Goal: Obtain resource: Obtain resource

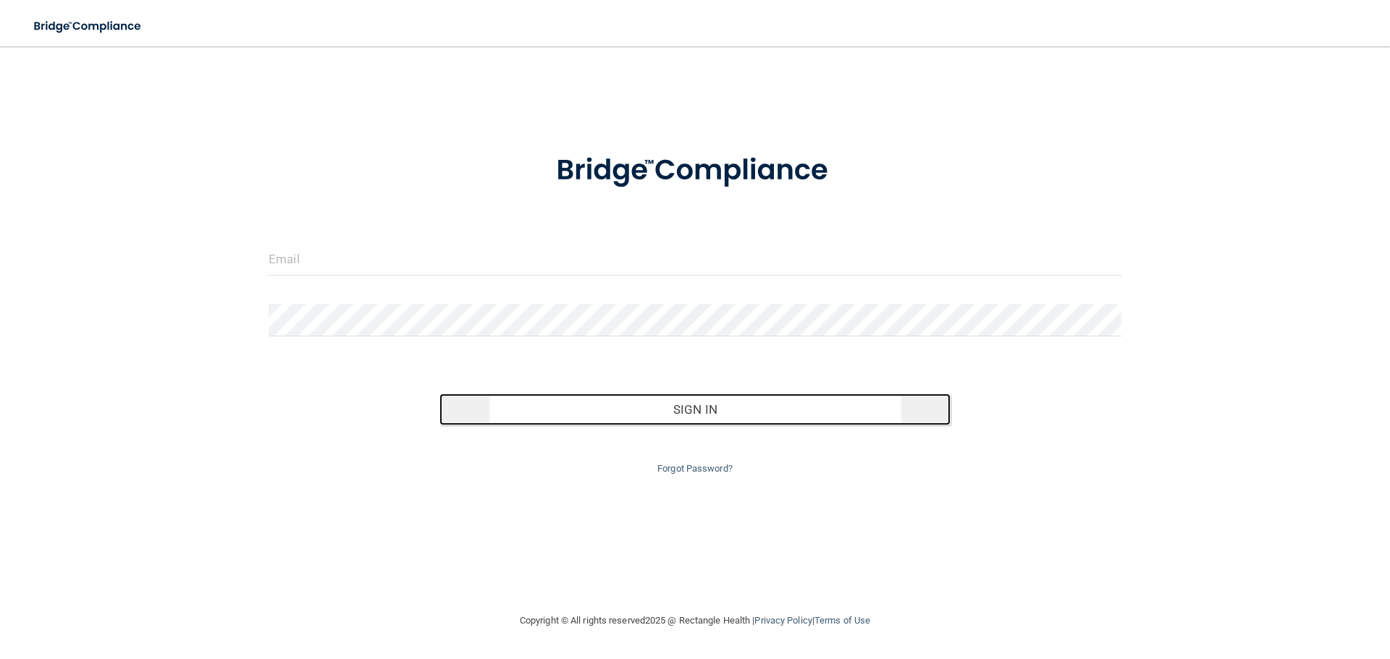
click at [704, 421] on button "Sign In" at bounding box center [695, 410] width 512 height 32
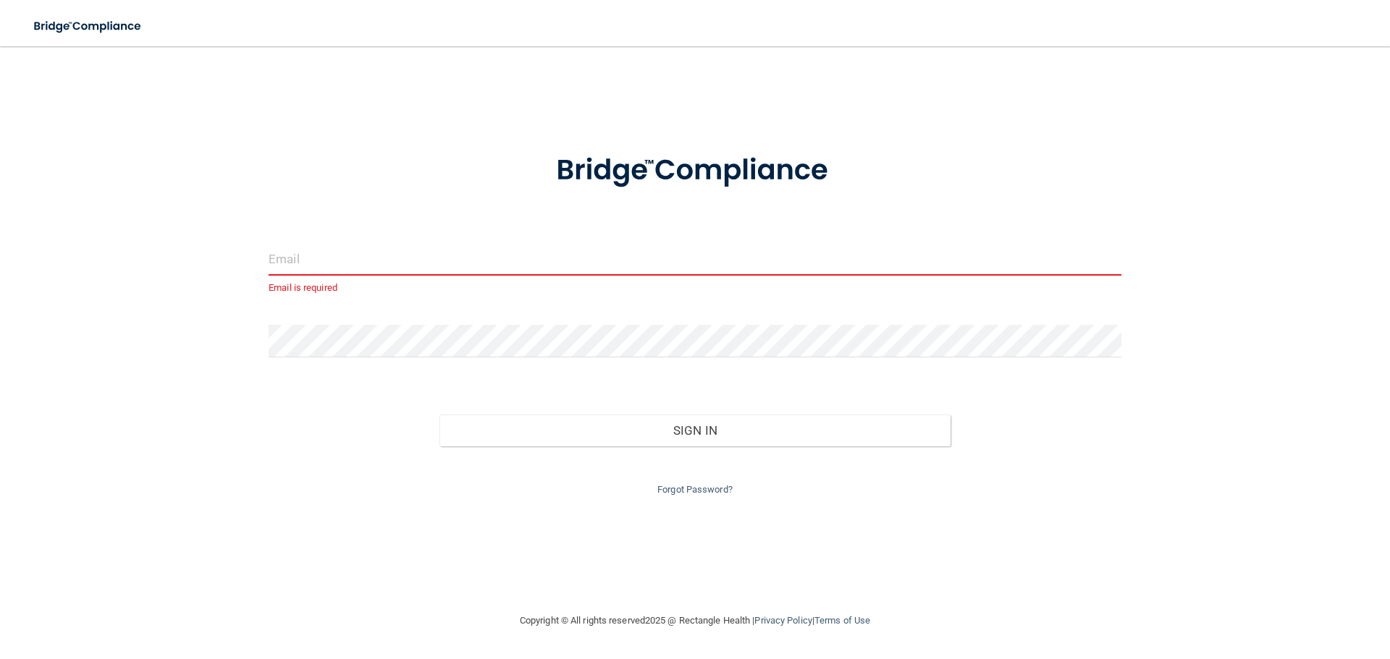
click at [302, 255] on input "email" at bounding box center [695, 259] width 853 height 33
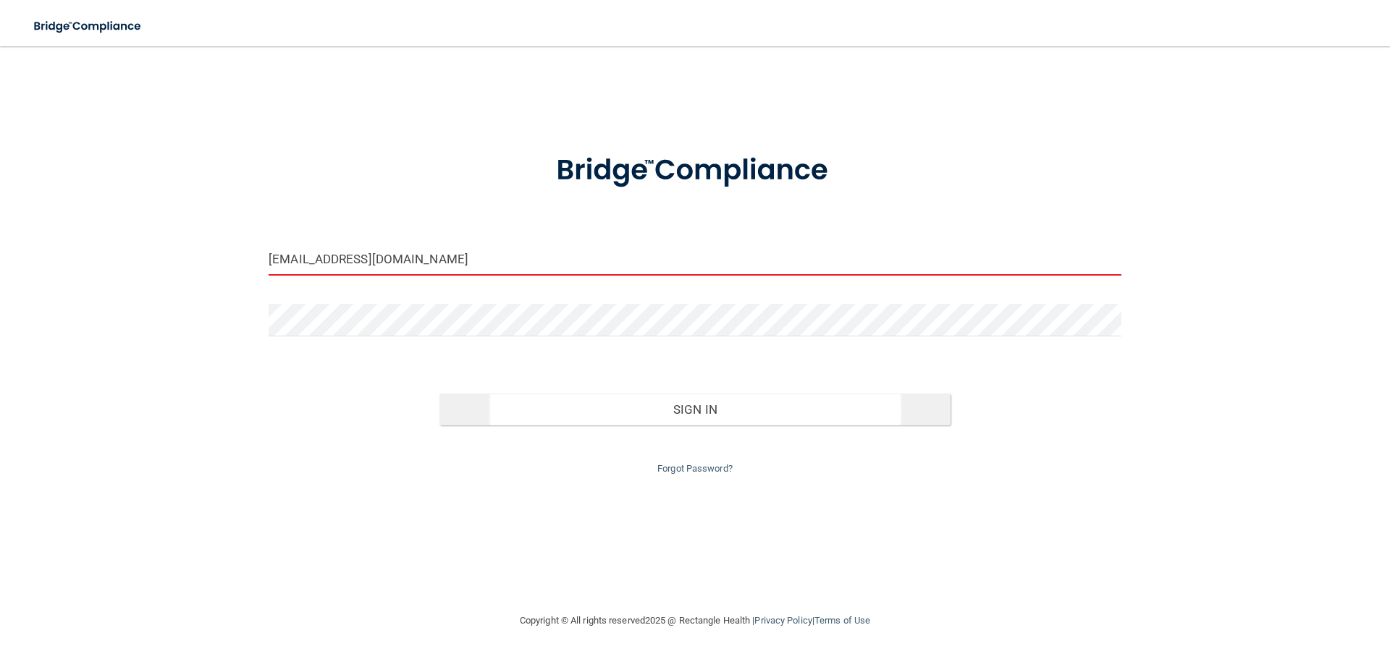
type input "[EMAIL_ADDRESS][DOMAIN_NAME]"
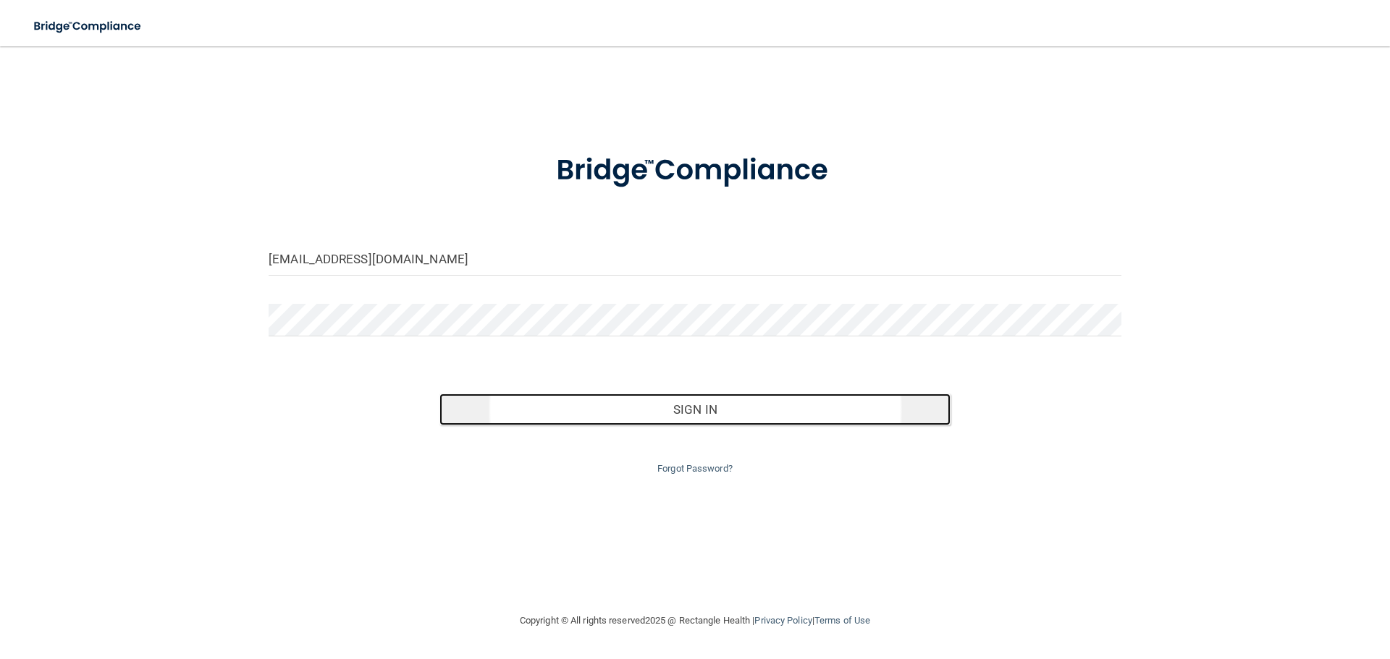
click at [680, 409] on button "Sign In" at bounding box center [695, 410] width 512 height 32
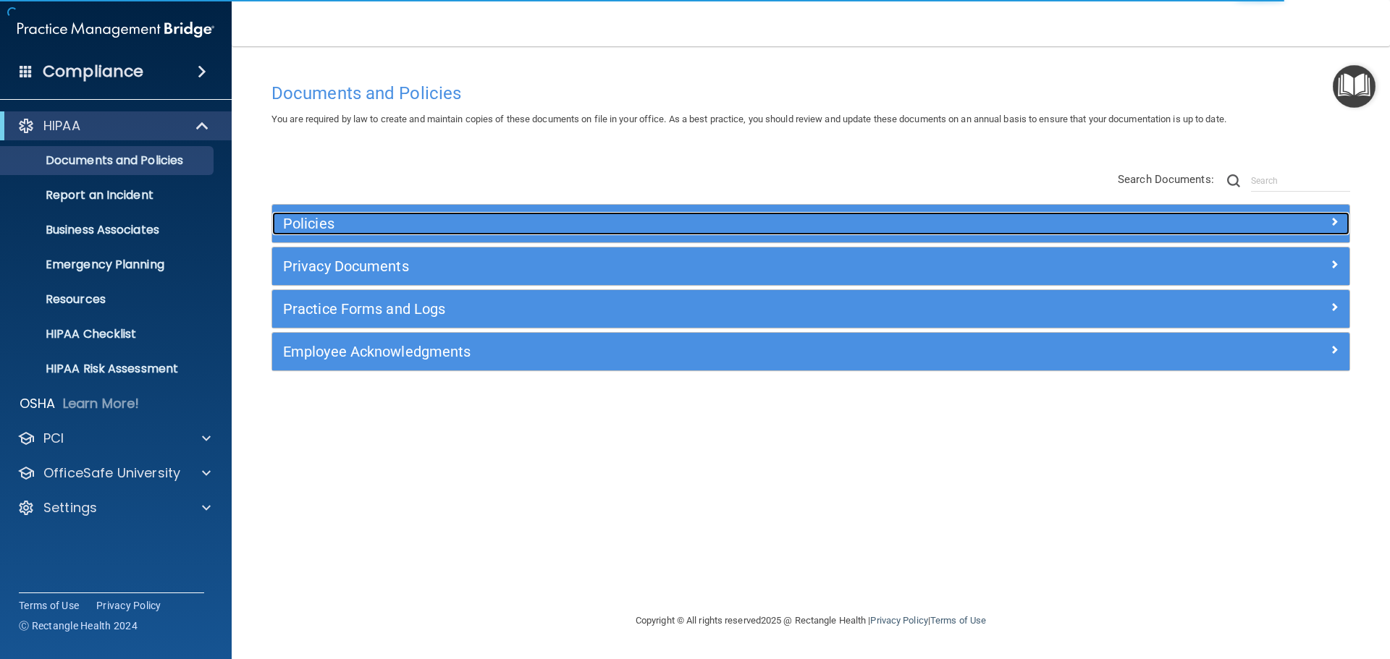
click at [308, 227] on h5 "Policies" at bounding box center [676, 224] width 786 height 16
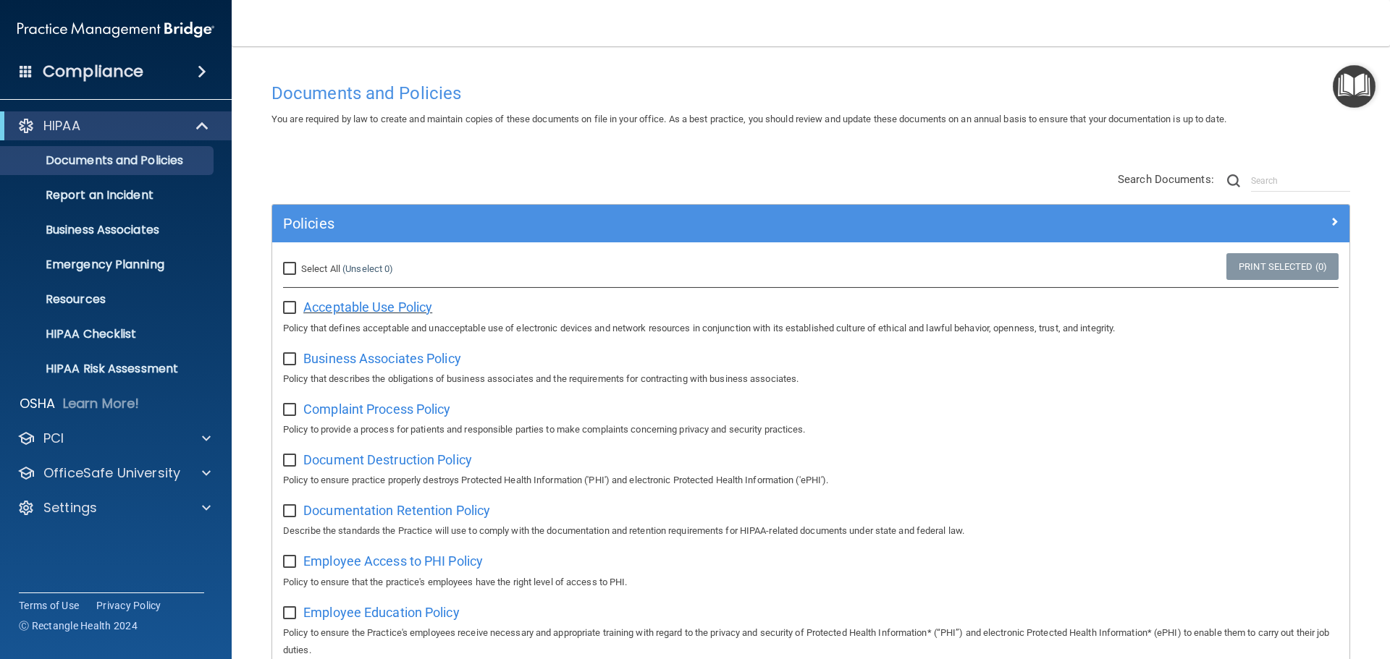
click at [361, 304] on span "Acceptable Use Policy" at bounding box center [367, 307] width 129 height 15
click at [289, 271] on input "Select All (Unselect 0) Unselect All" at bounding box center [291, 270] width 17 height 12
checkbox input "true"
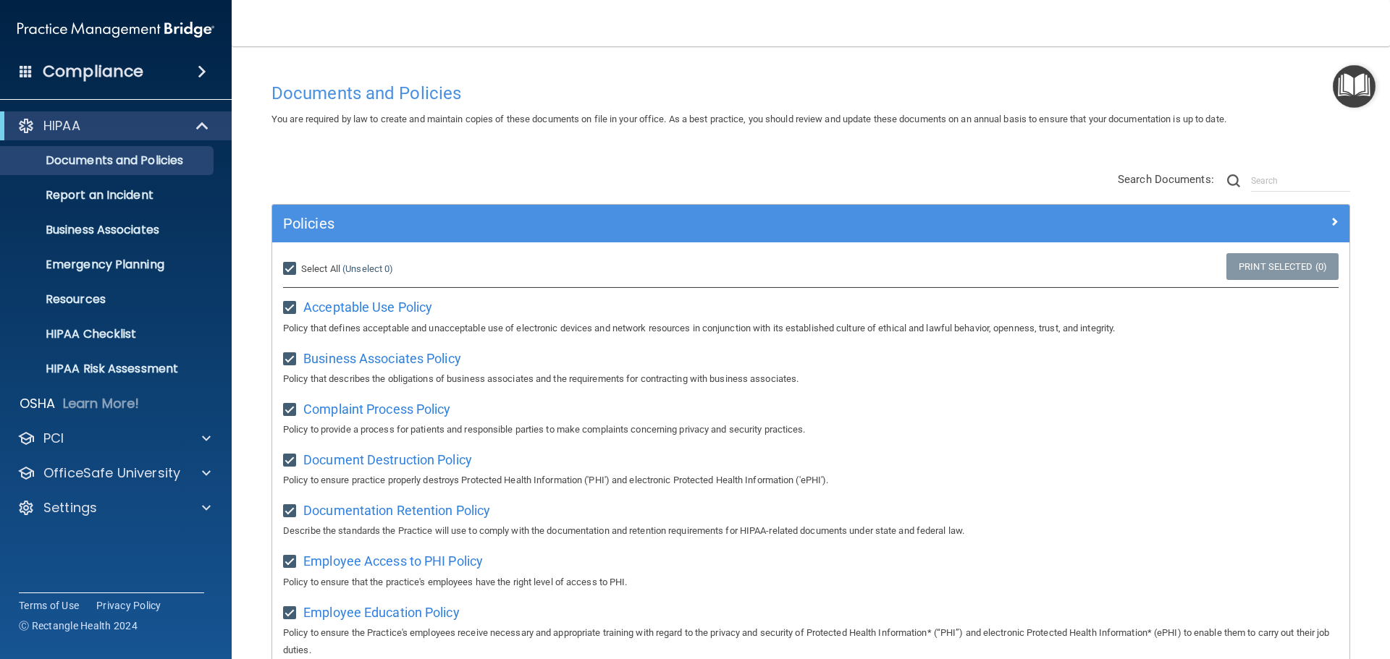
checkbox input "true"
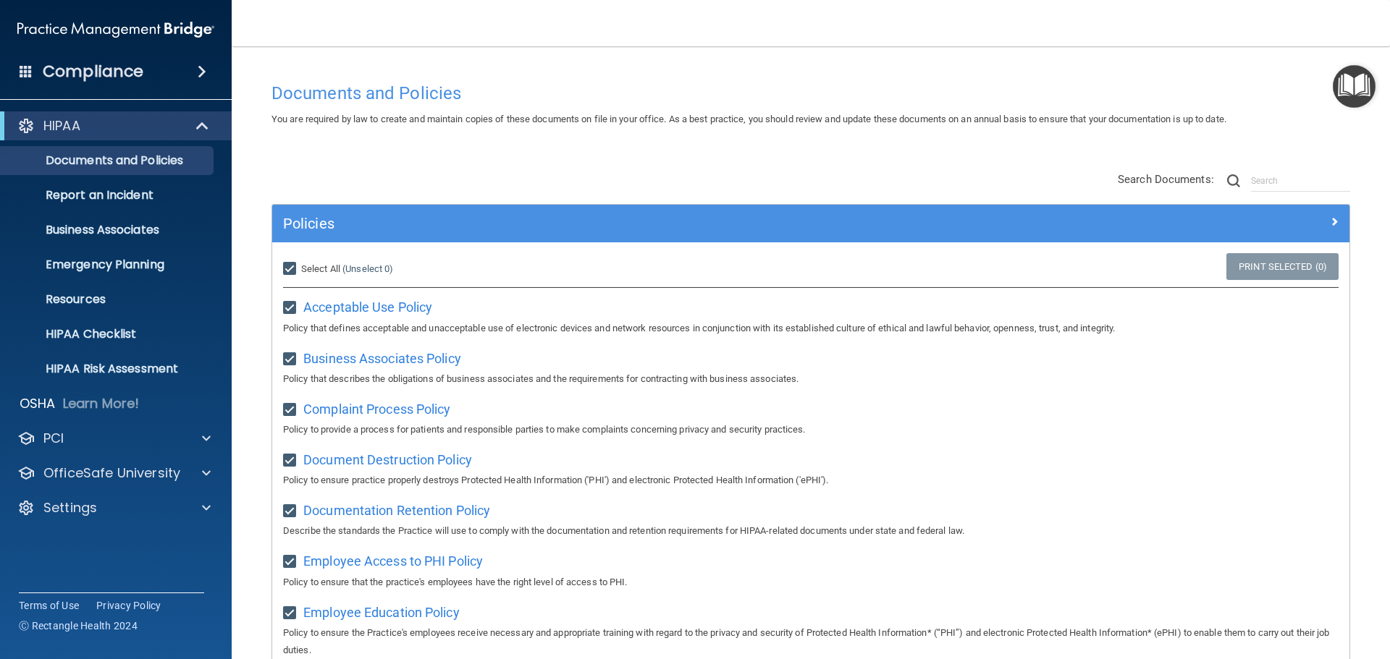
checkbox input "true"
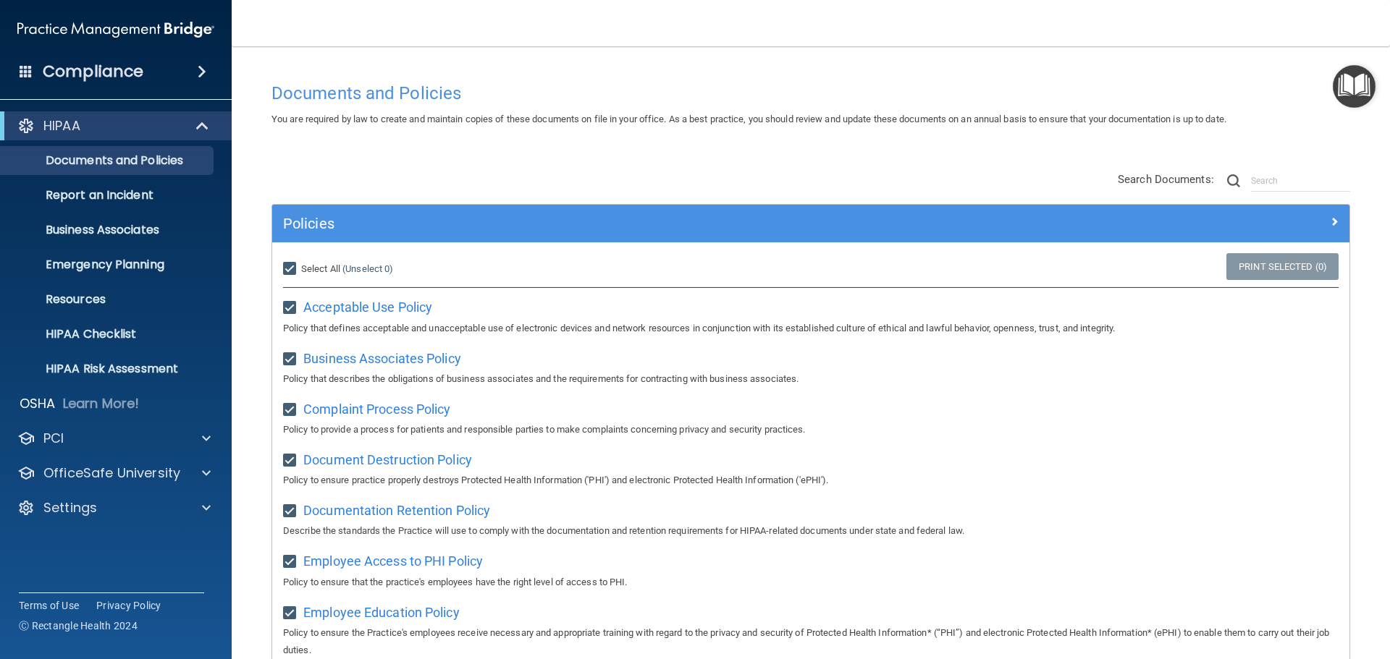
checkbox input "true"
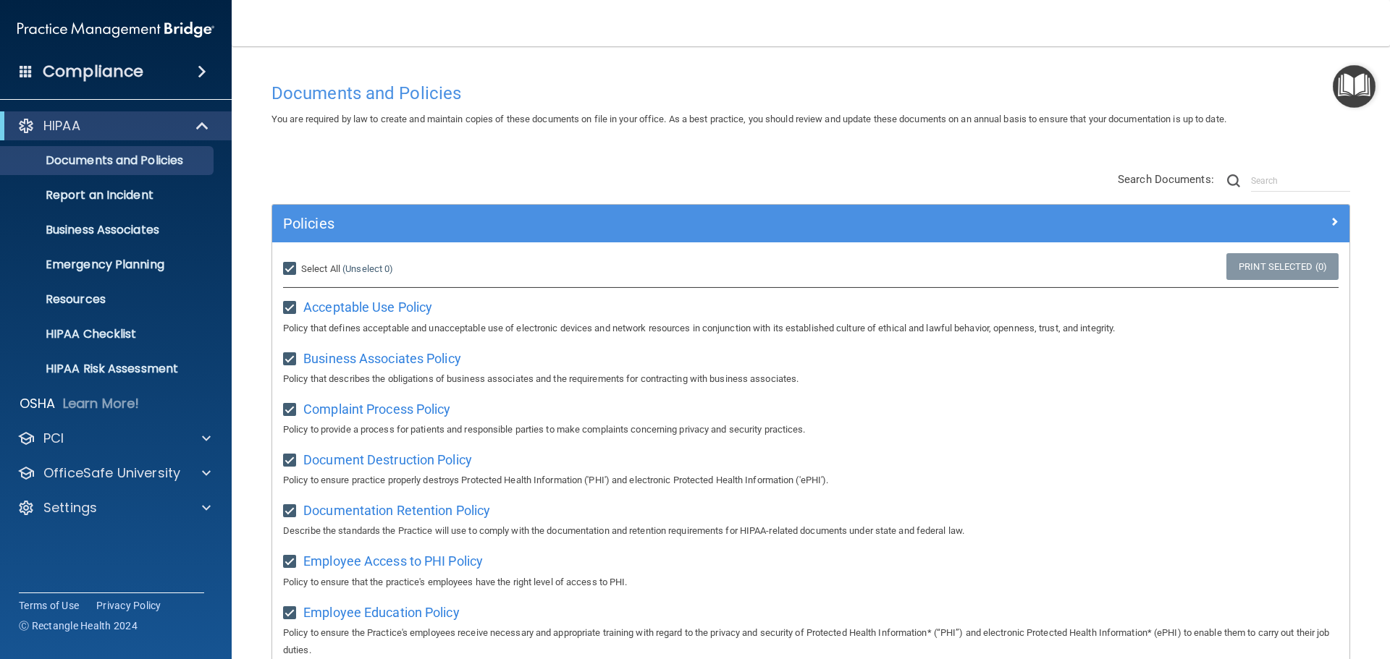
checkbox input "true"
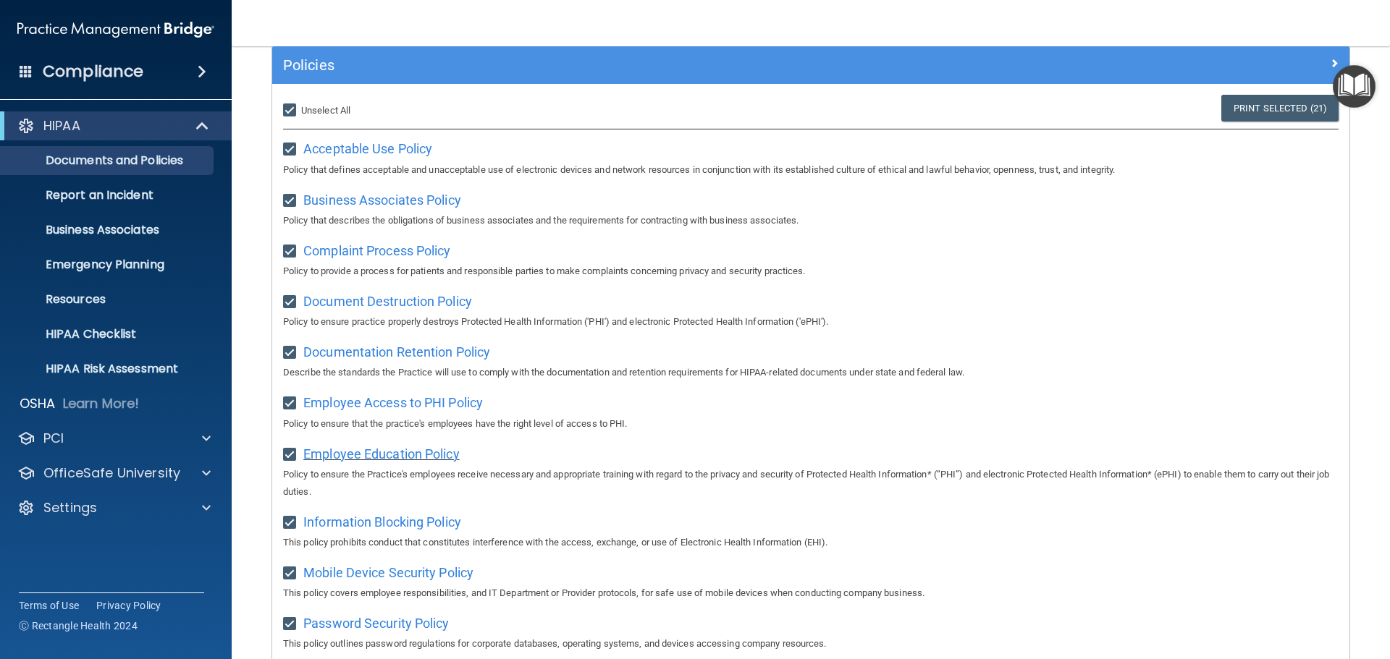
scroll to position [27, 0]
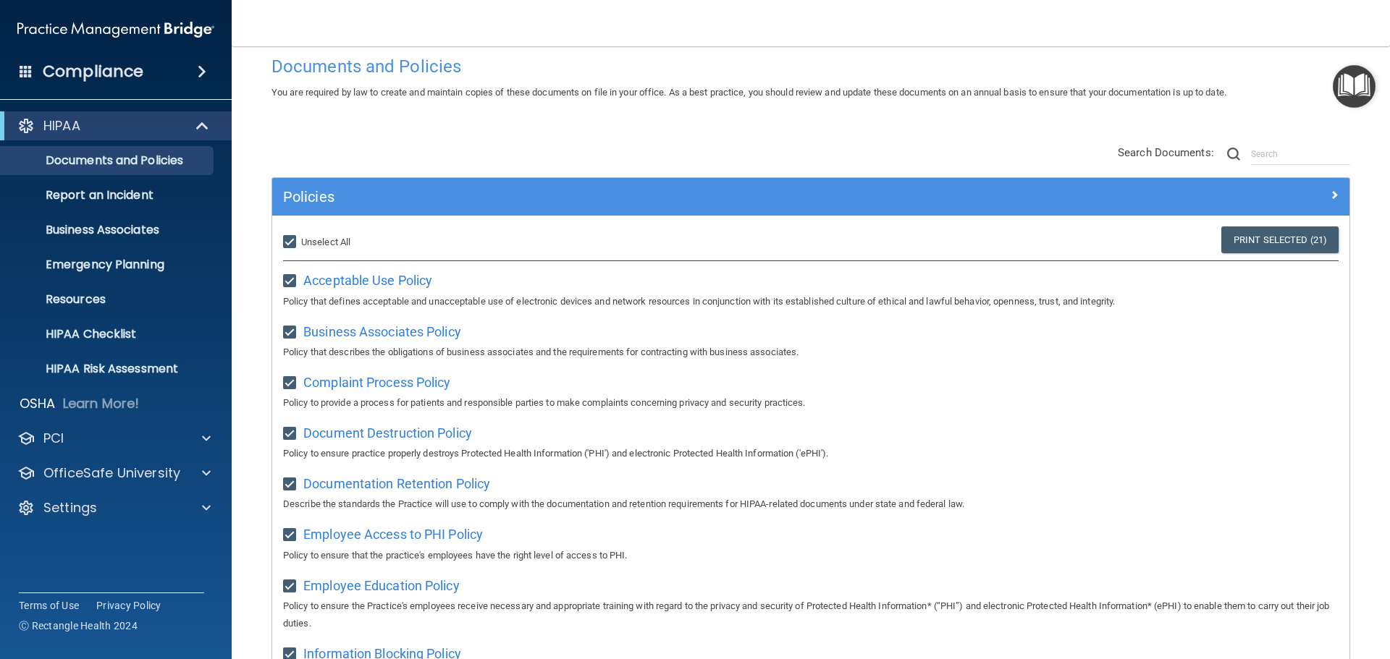
click at [292, 281] on input "checkbox" at bounding box center [291, 282] width 17 height 12
checkbox input "false"
click at [1260, 235] on link "Print Selected (20)" at bounding box center [1279, 240] width 117 height 27
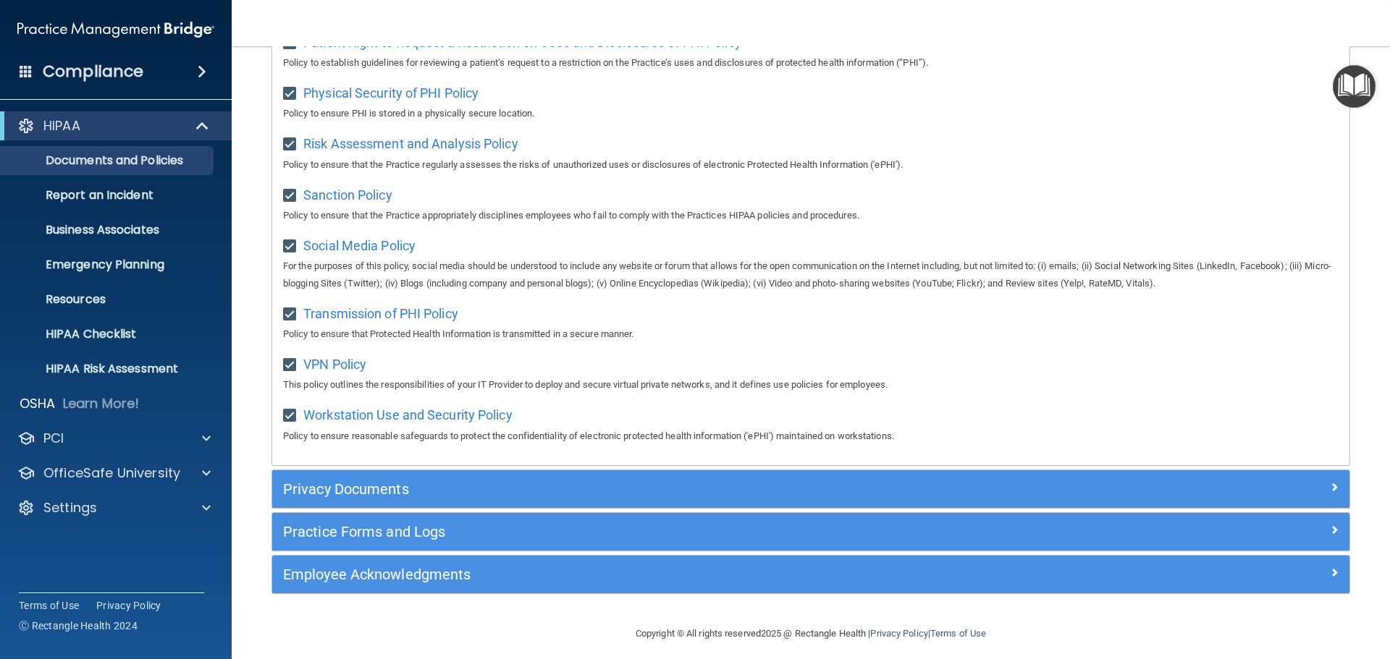
scroll to position [968, 0]
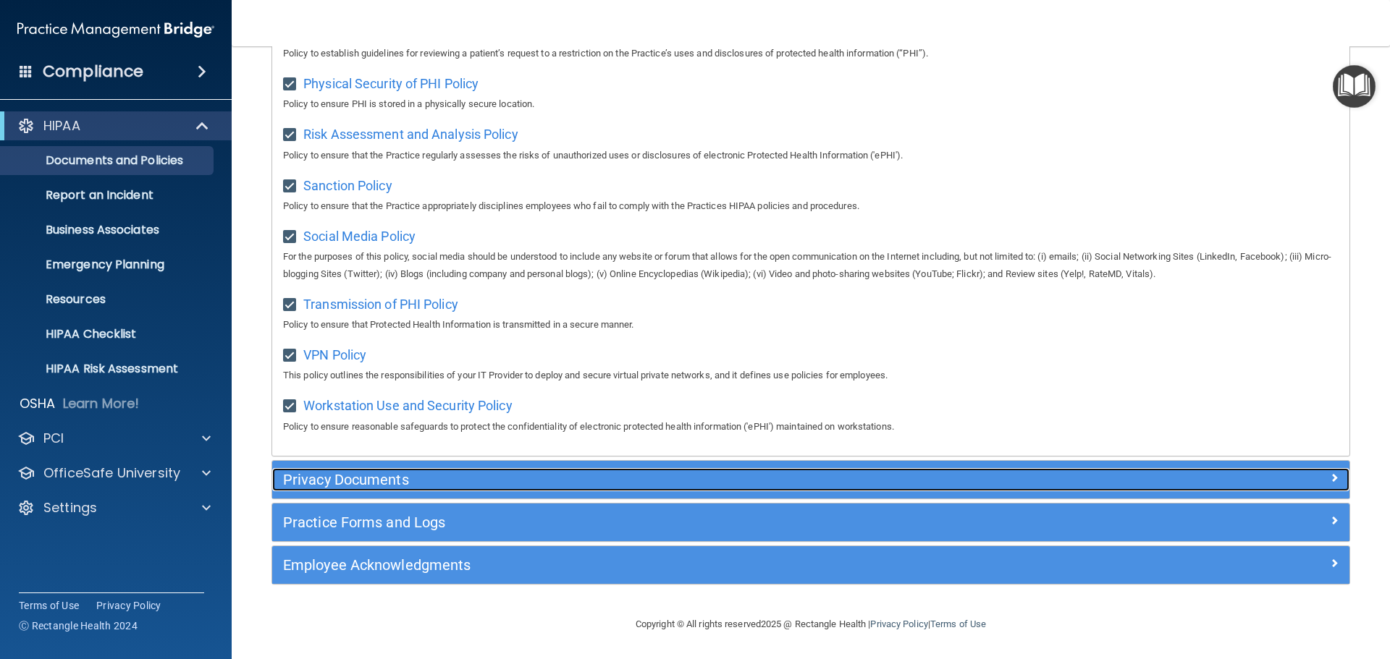
click at [351, 480] on h5 "Privacy Documents" at bounding box center [676, 480] width 786 height 16
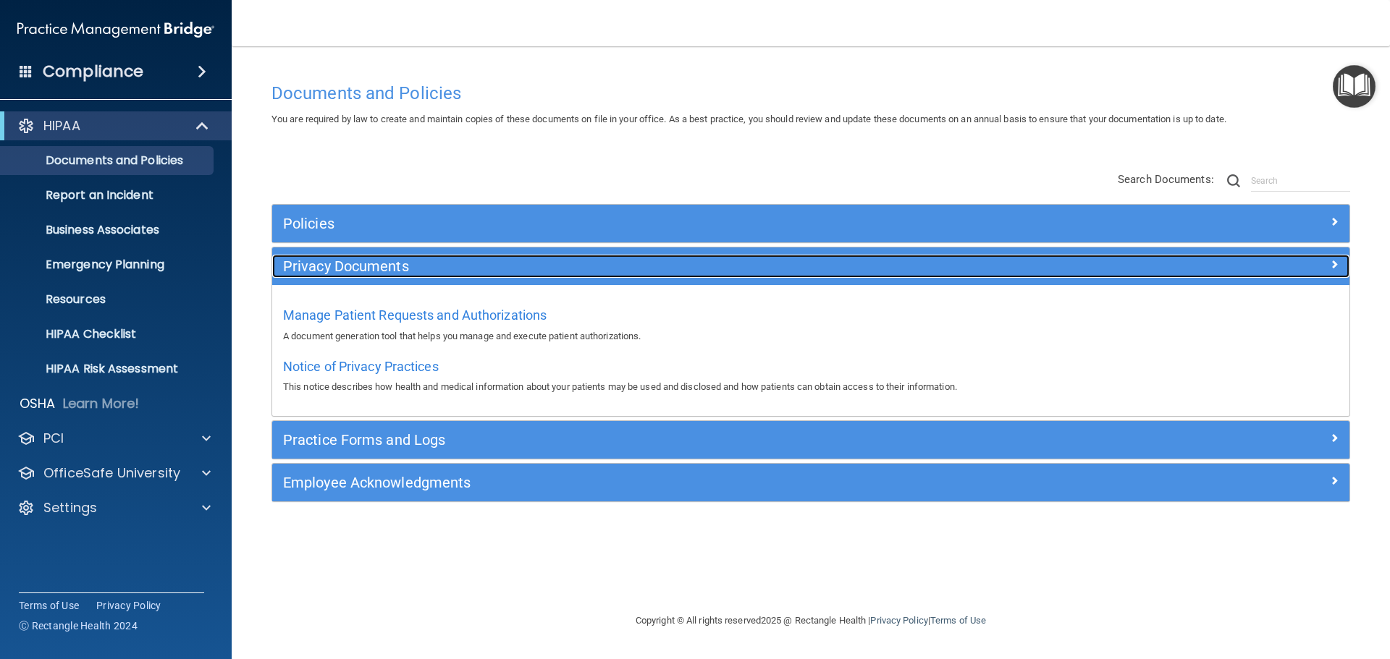
scroll to position [0, 0]
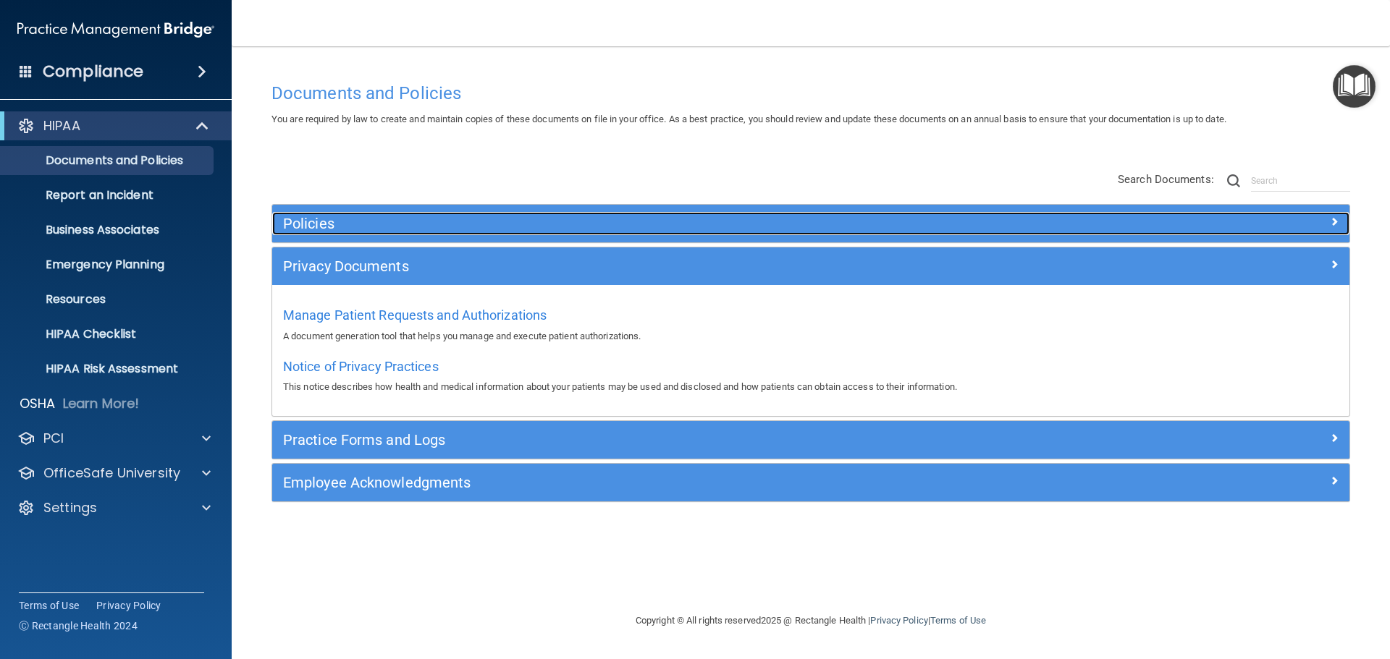
click at [365, 221] on h5 "Policies" at bounding box center [676, 224] width 786 height 16
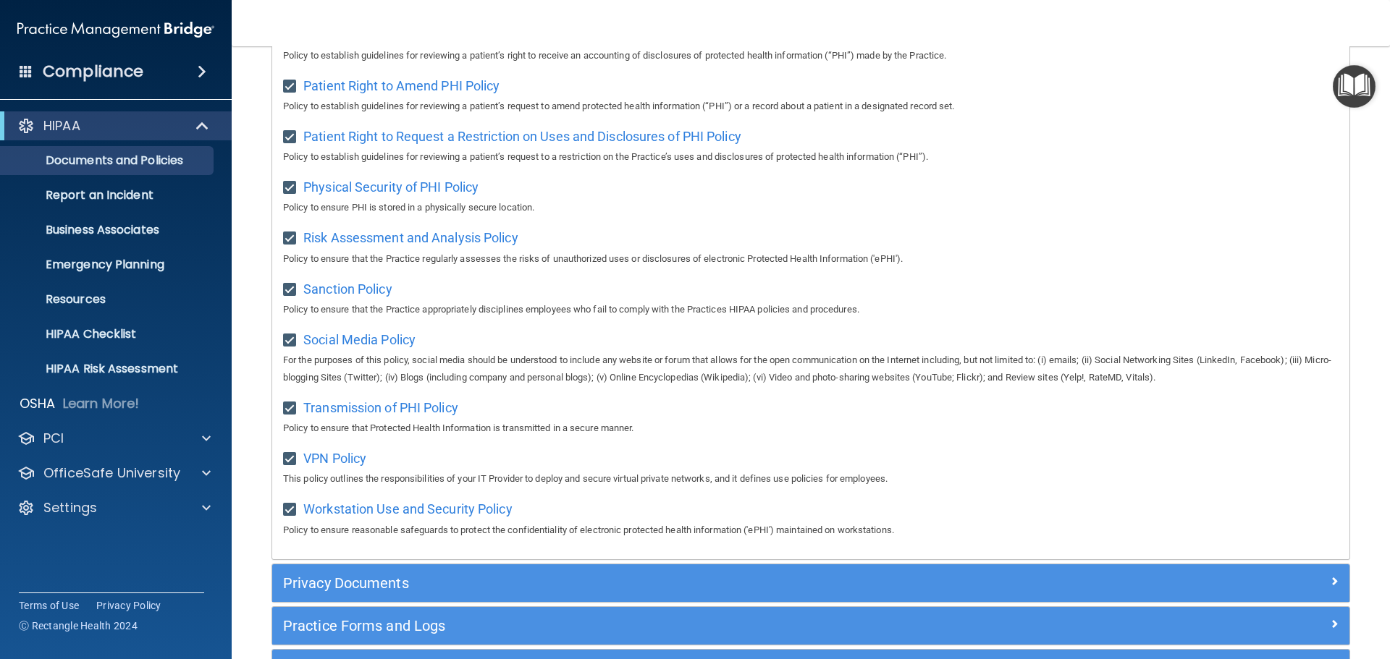
scroll to position [968, 0]
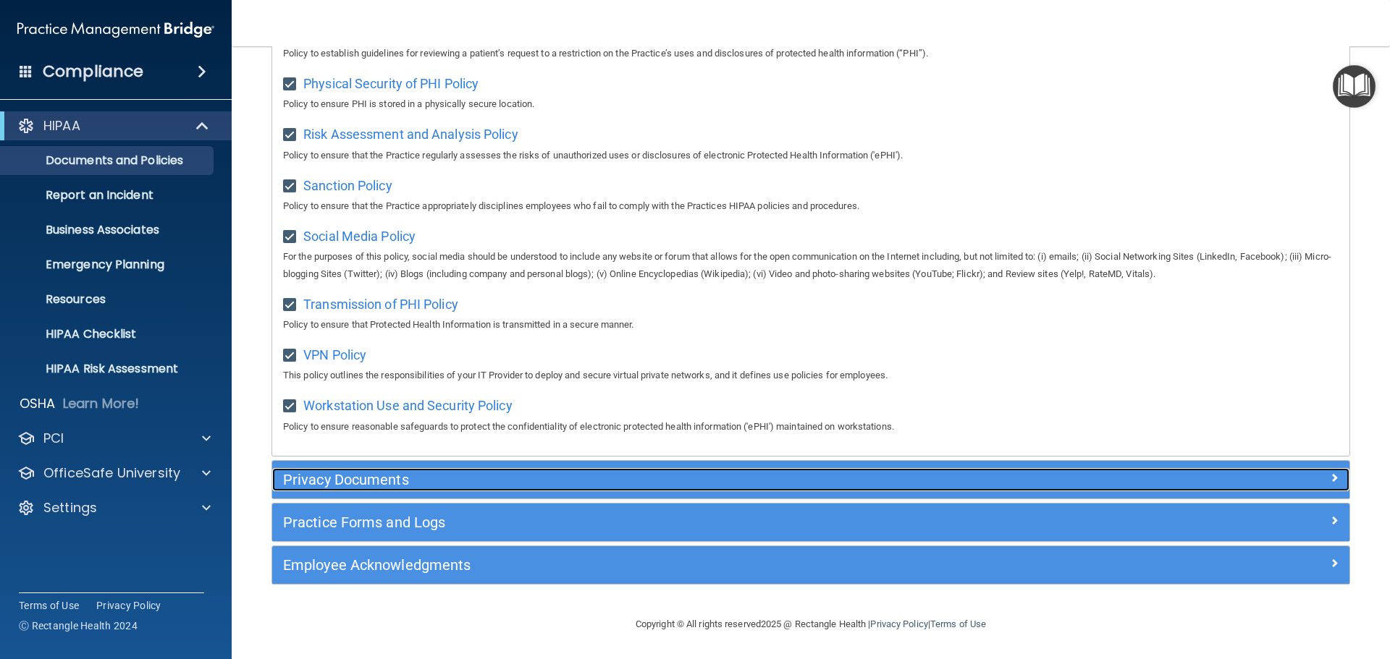
click at [362, 476] on h5 "Privacy Documents" at bounding box center [676, 480] width 786 height 16
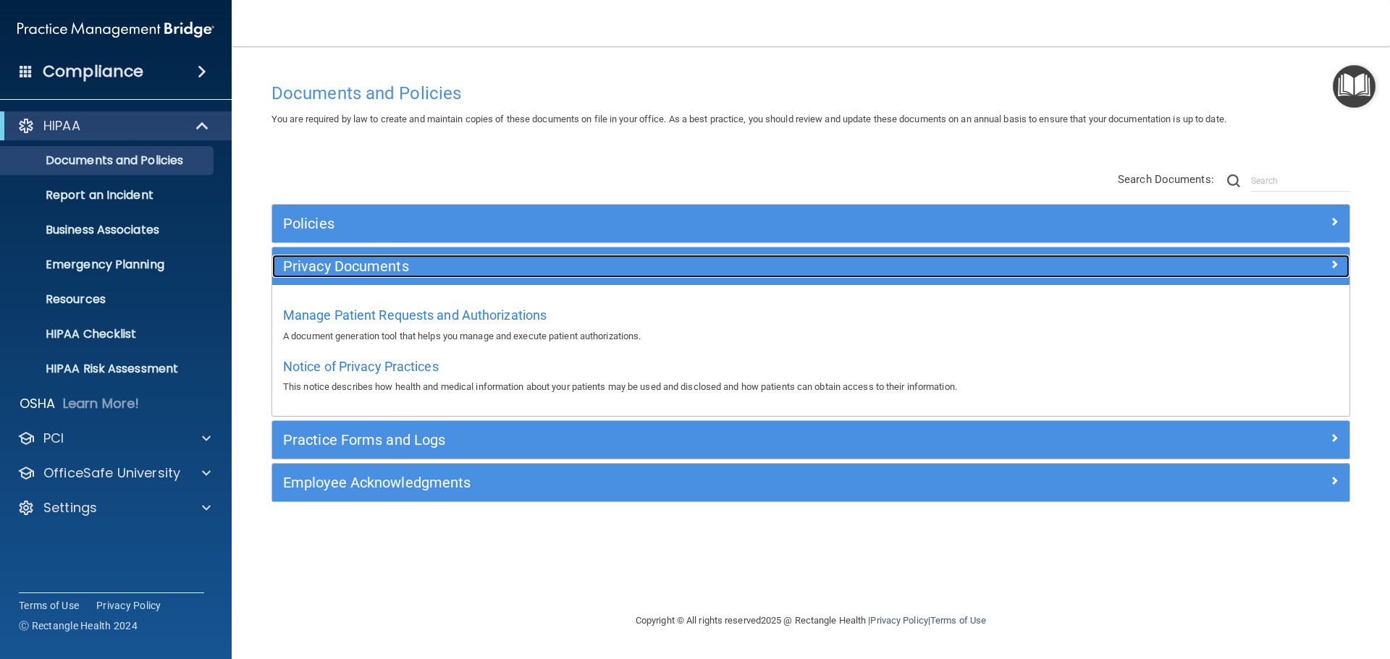
scroll to position [0, 0]
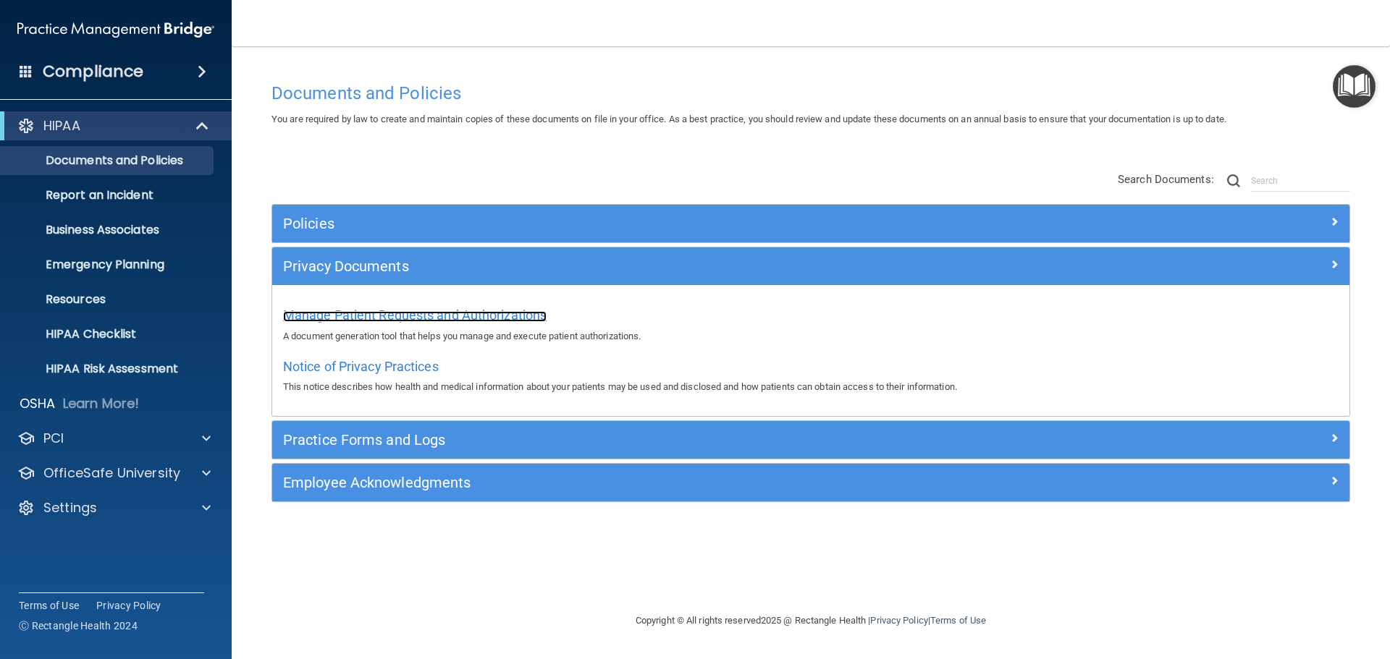
click at [371, 318] on span "Manage Patient Requests and Authorizations" at bounding box center [415, 315] width 264 height 15
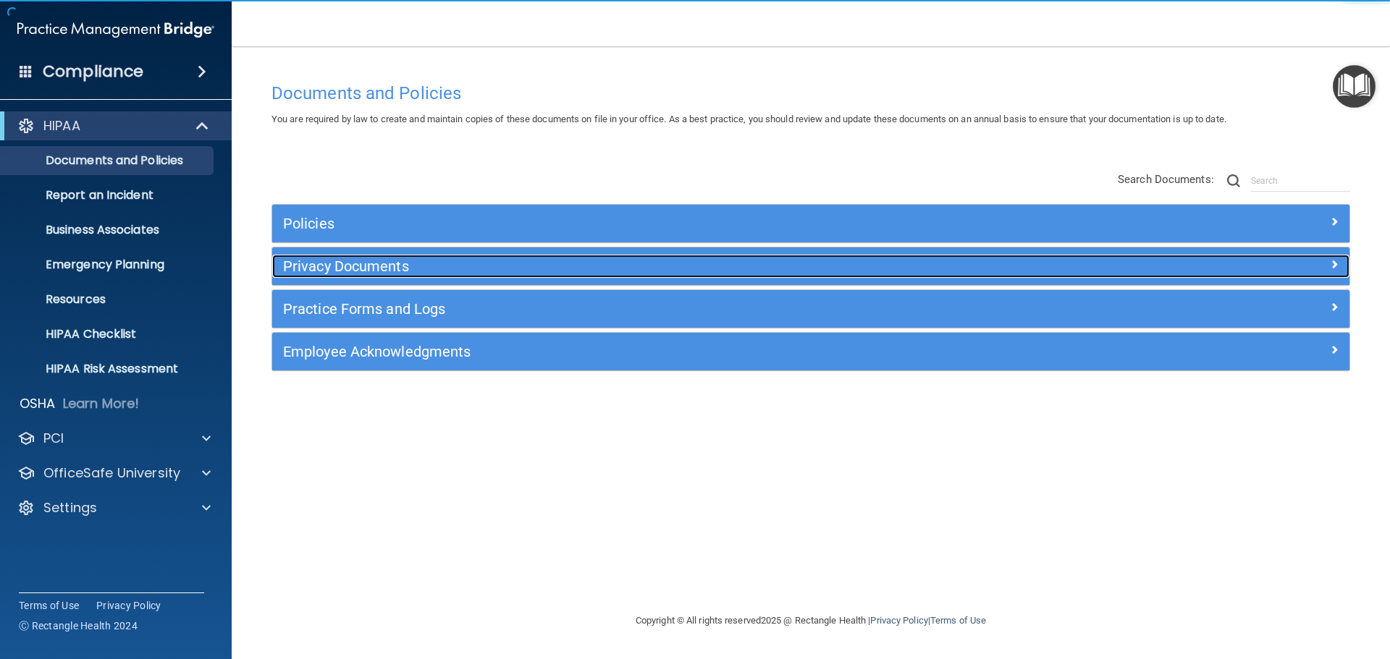
click at [348, 269] on h5 "Privacy Documents" at bounding box center [676, 266] width 786 height 16
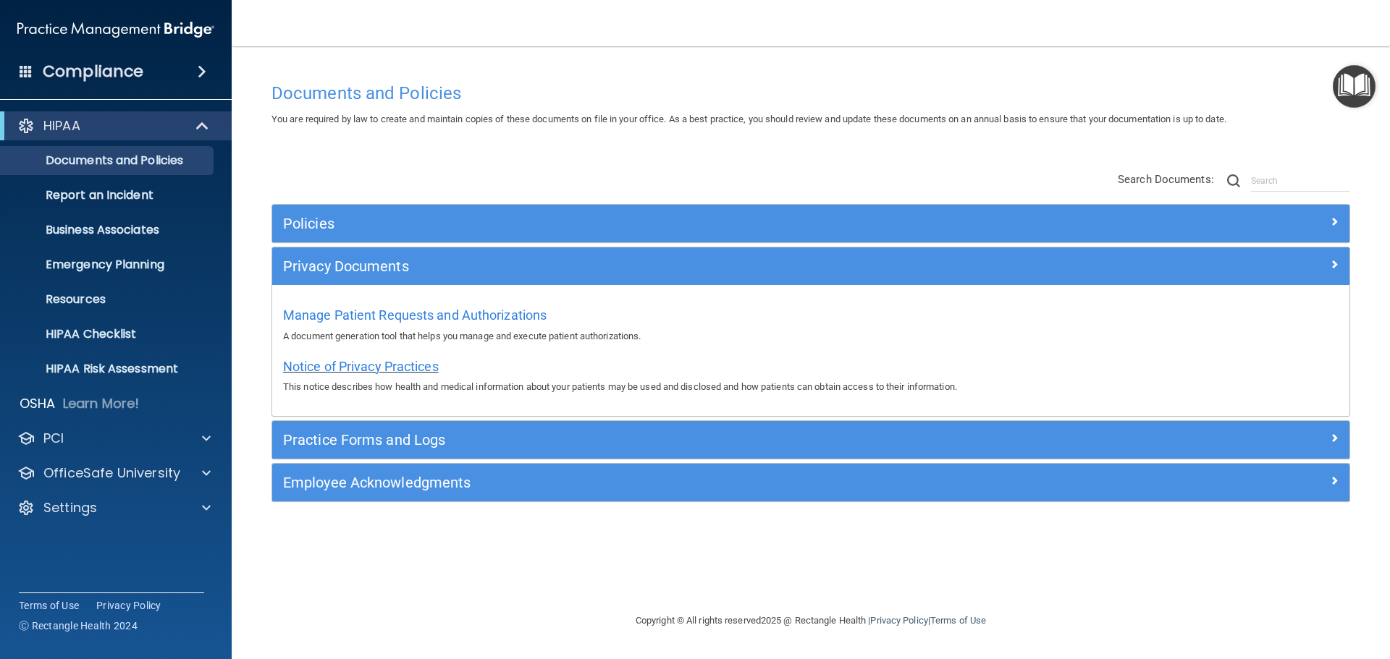
click at [361, 363] on span "Notice of Privacy Practices" at bounding box center [361, 366] width 156 height 15
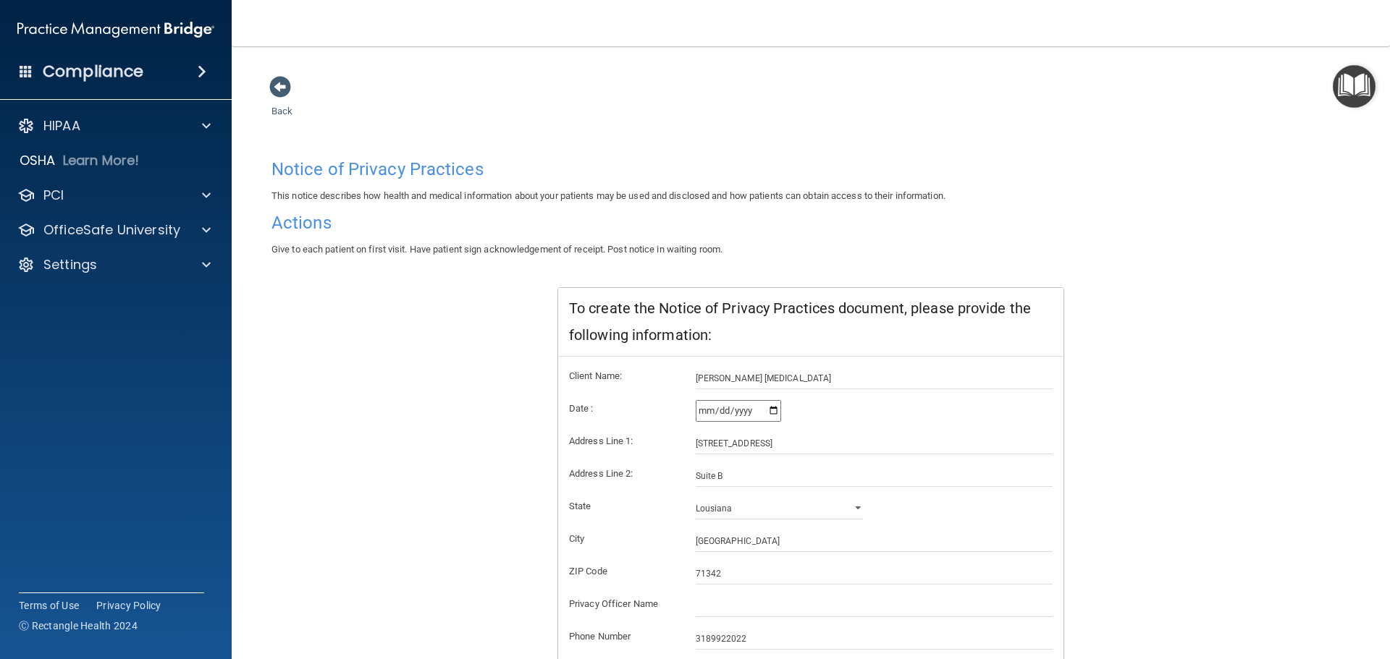
scroll to position [144, 0]
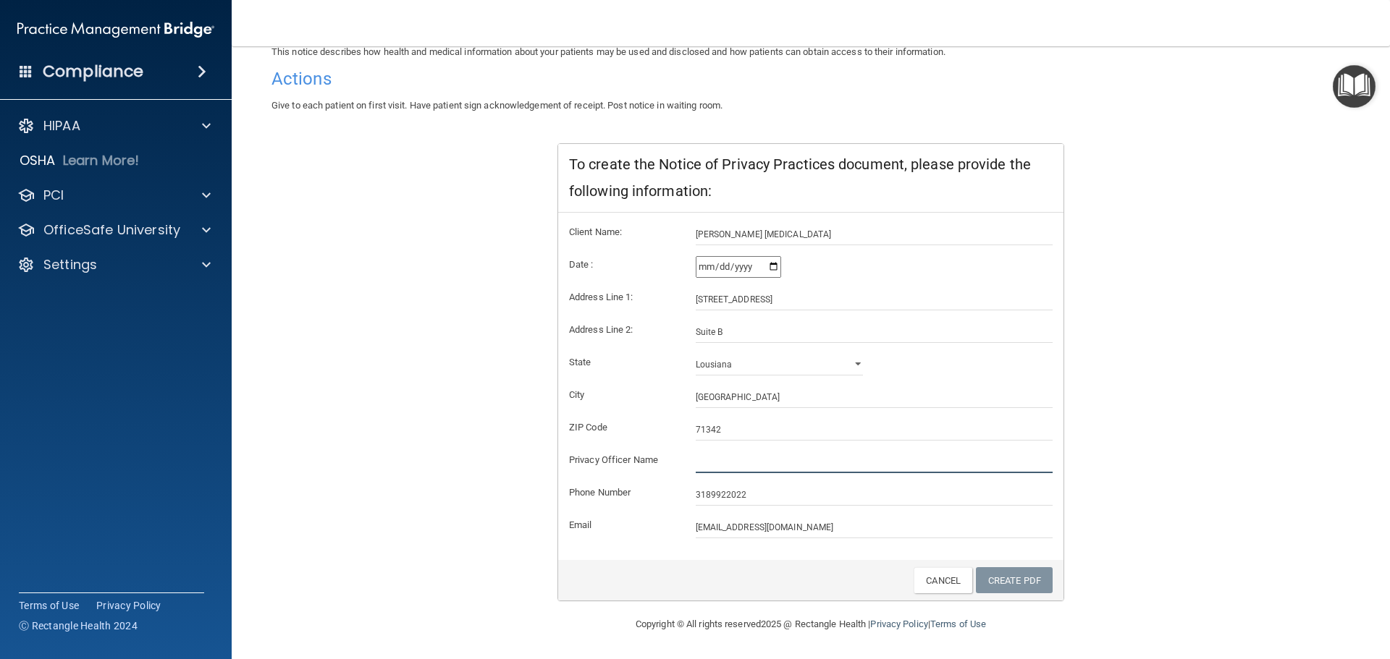
click at [706, 458] on input "text" at bounding box center [875, 463] width 358 height 22
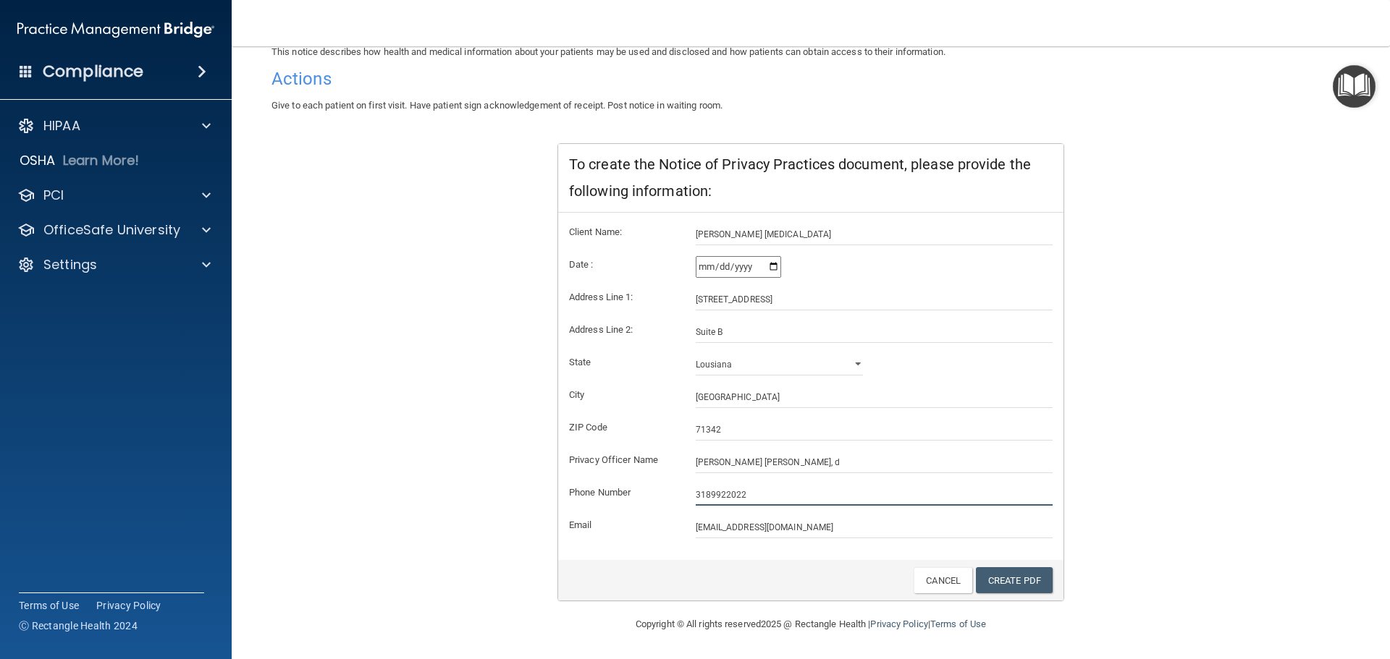
drag, startPoint x: 706, startPoint y: 458, endPoint x: 853, endPoint y: 495, distance: 152.2
click at [853, 495] on input "3189922022" at bounding box center [875, 495] width 358 height 22
click at [793, 460] on input "[PERSON_NAME] [PERSON_NAME], d" at bounding box center [875, 463] width 358 height 22
type input "[PERSON_NAME] [PERSON_NAME], D.C."
click at [707, 492] on input "3189922022" at bounding box center [875, 495] width 358 height 22
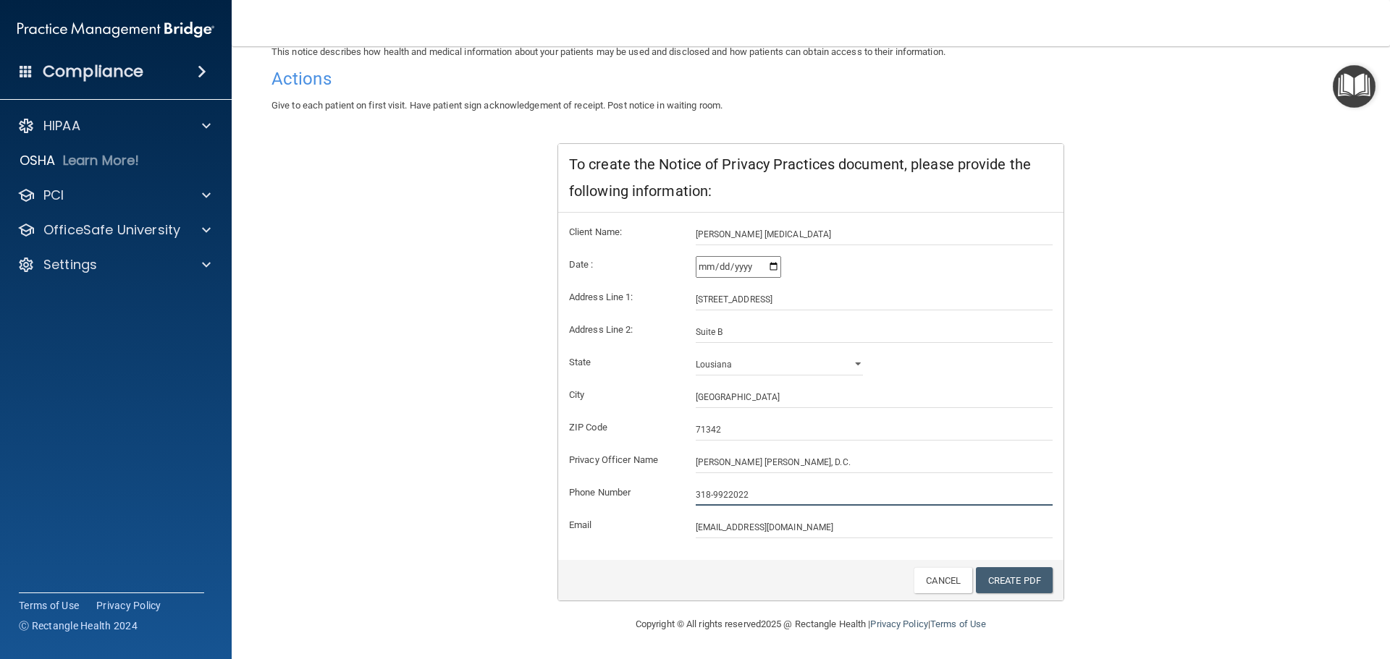
click at [722, 492] on input "318-9922022" at bounding box center [875, 495] width 358 height 22
type input "[PHONE_NUMBER]"
click at [1016, 583] on link "Create PDF" at bounding box center [1014, 581] width 77 height 27
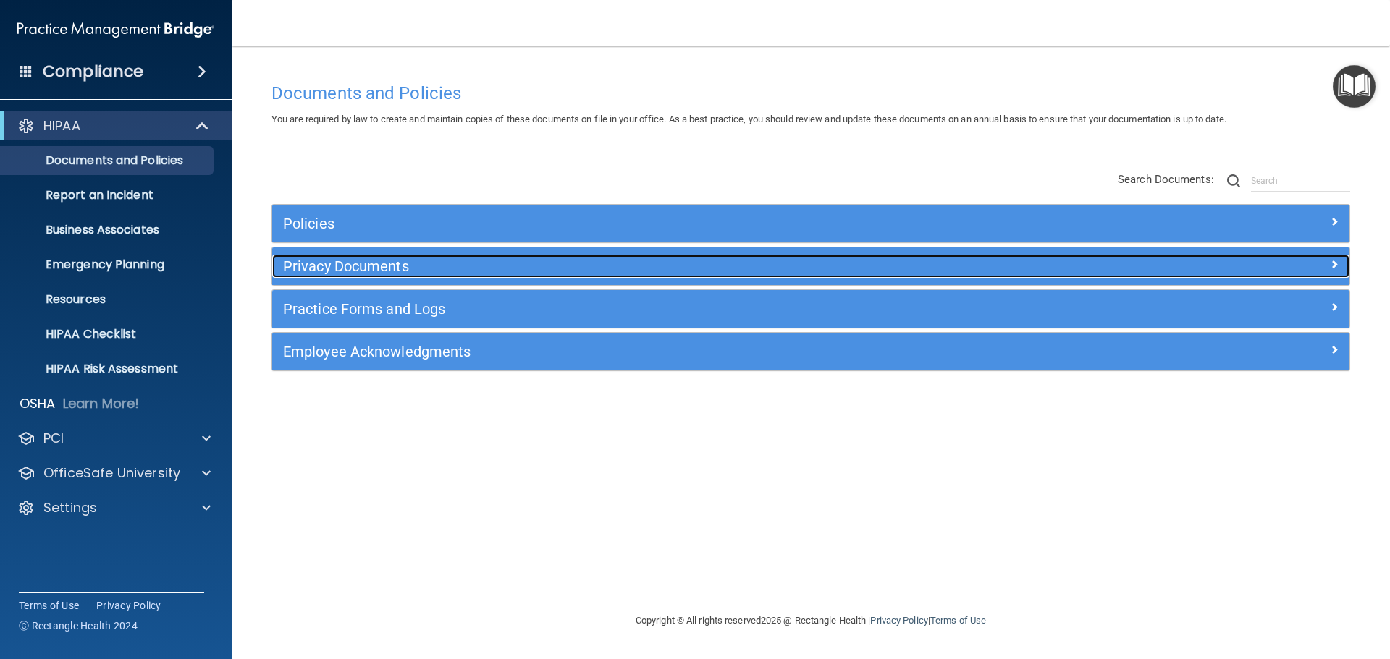
click at [381, 273] on h5 "Privacy Documents" at bounding box center [676, 266] width 786 height 16
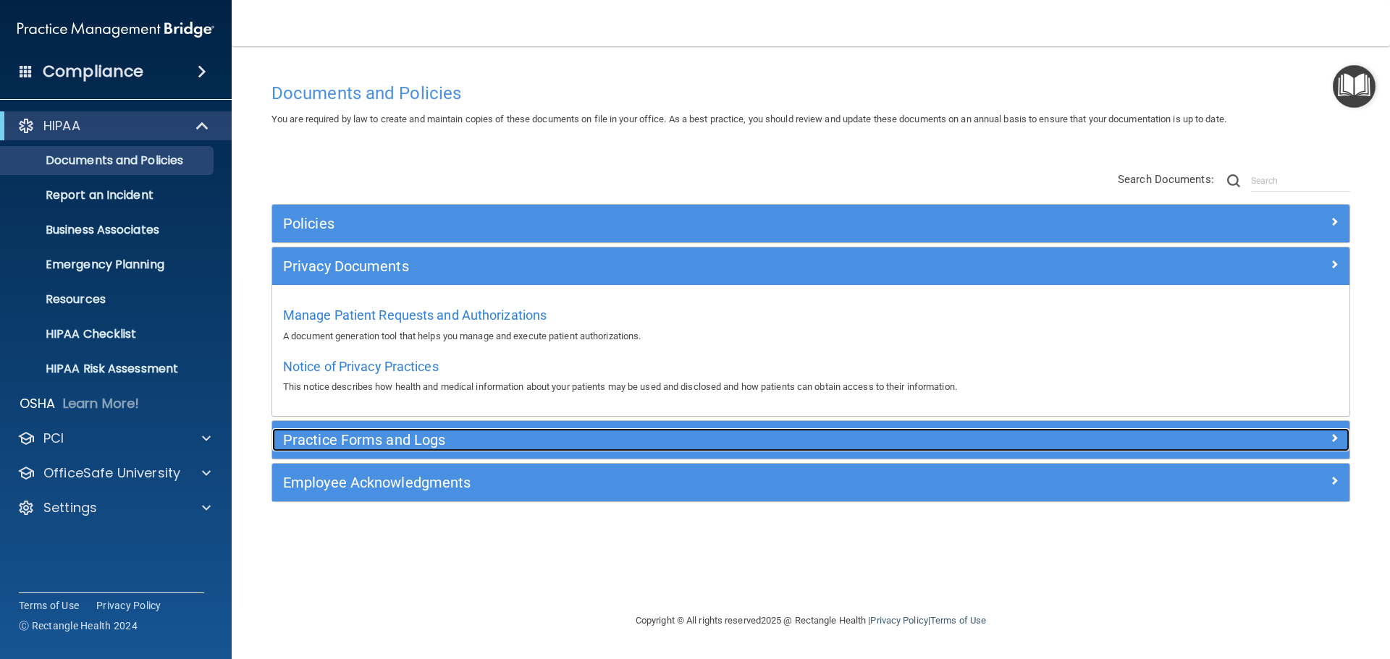
click at [367, 437] on h5 "Practice Forms and Logs" at bounding box center [676, 440] width 786 height 16
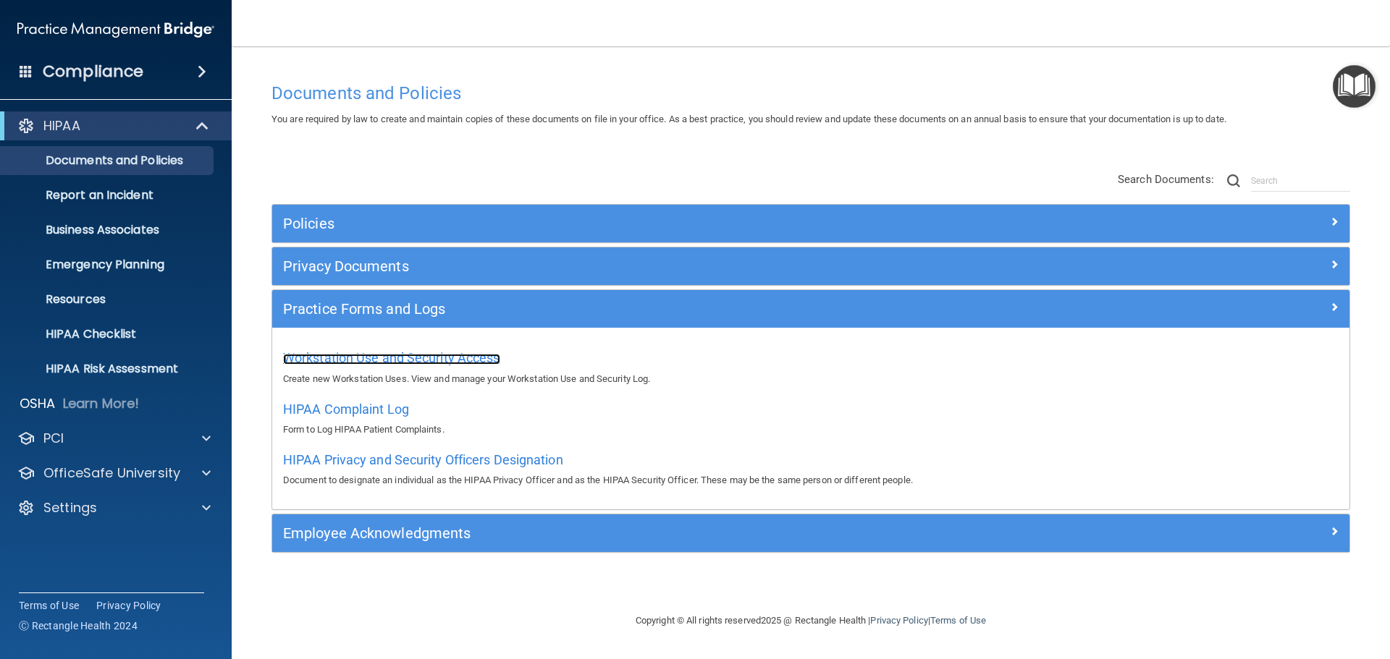
click at [360, 354] on span "Workstation Use and Security Access" at bounding box center [391, 357] width 217 height 15
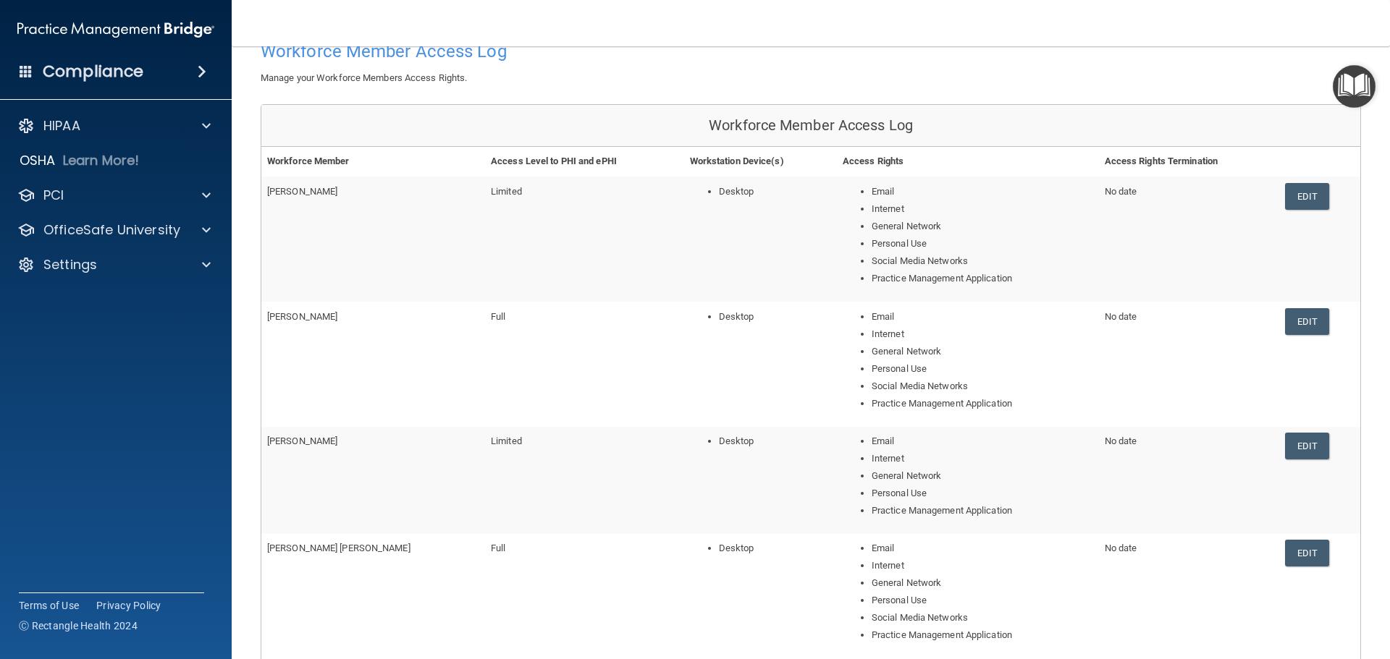
scroll to position [290, 0]
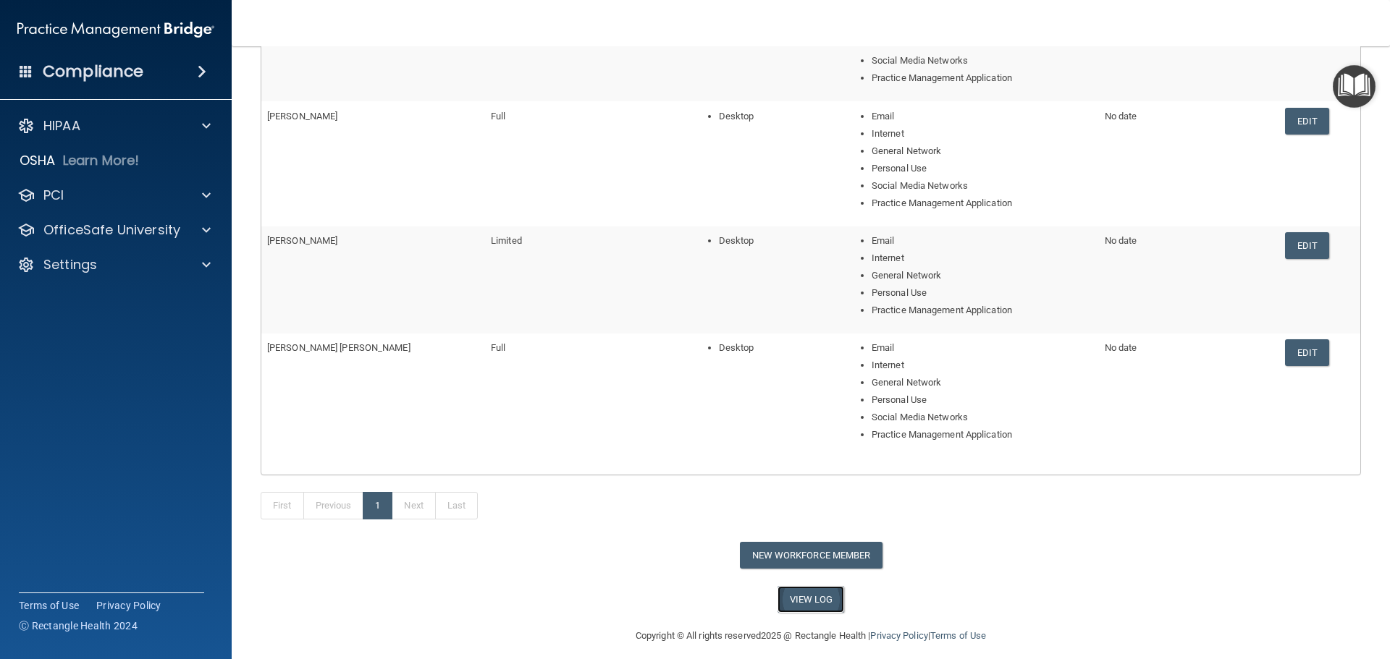
click at [804, 598] on link "View Log" at bounding box center [810, 599] width 67 height 27
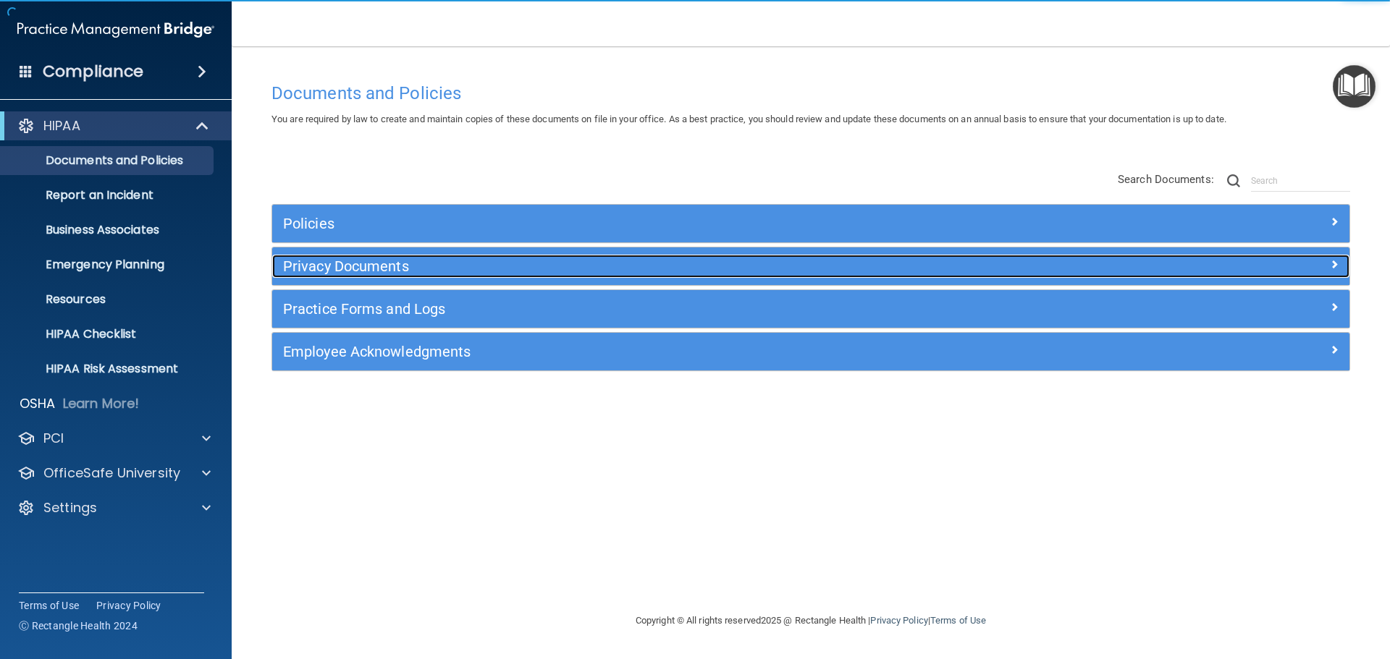
click at [364, 263] on h5 "Privacy Documents" at bounding box center [676, 266] width 786 height 16
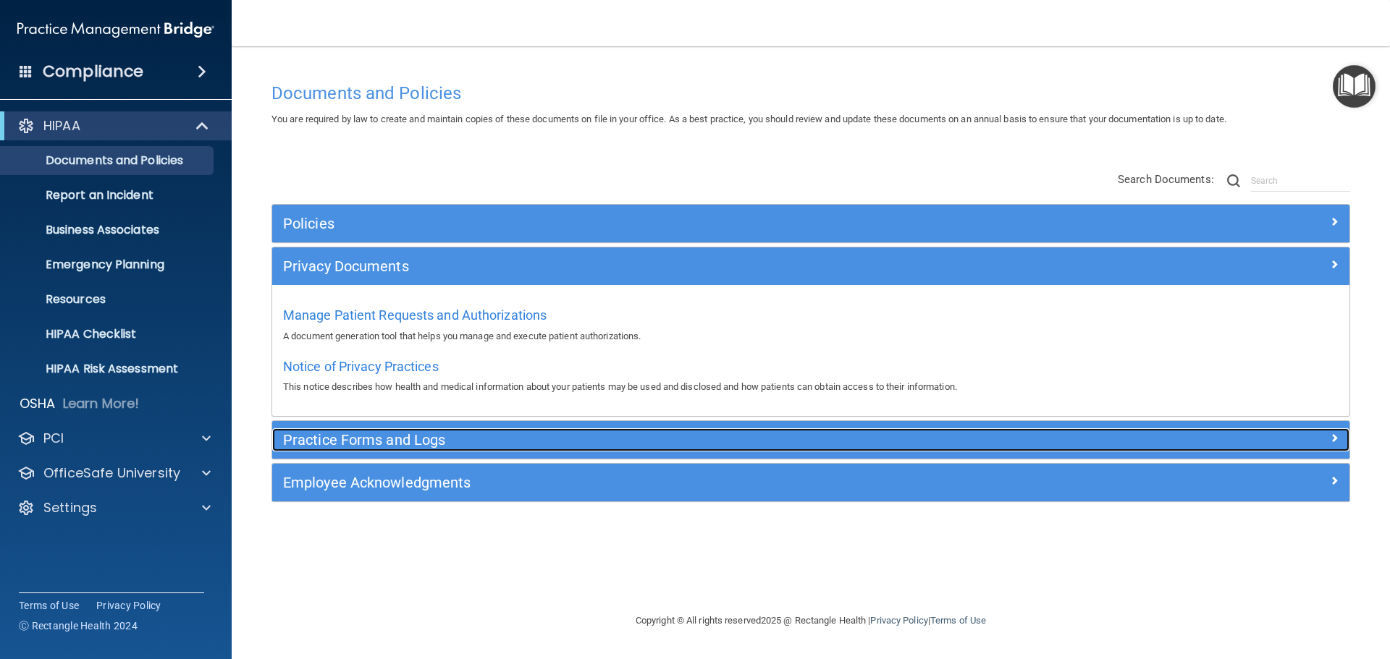
click at [355, 444] on h5 "Practice Forms and Logs" at bounding box center [676, 440] width 786 height 16
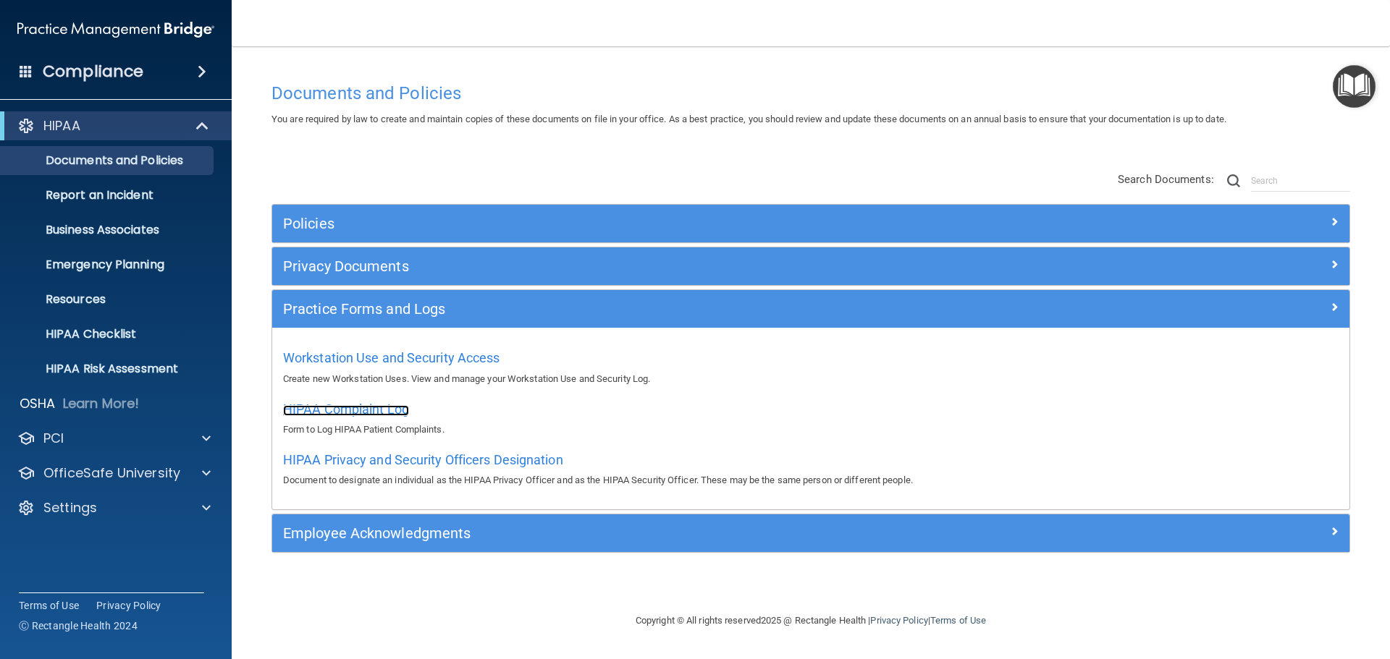
click at [357, 413] on span "HIPAA Complaint Log" at bounding box center [346, 409] width 126 height 15
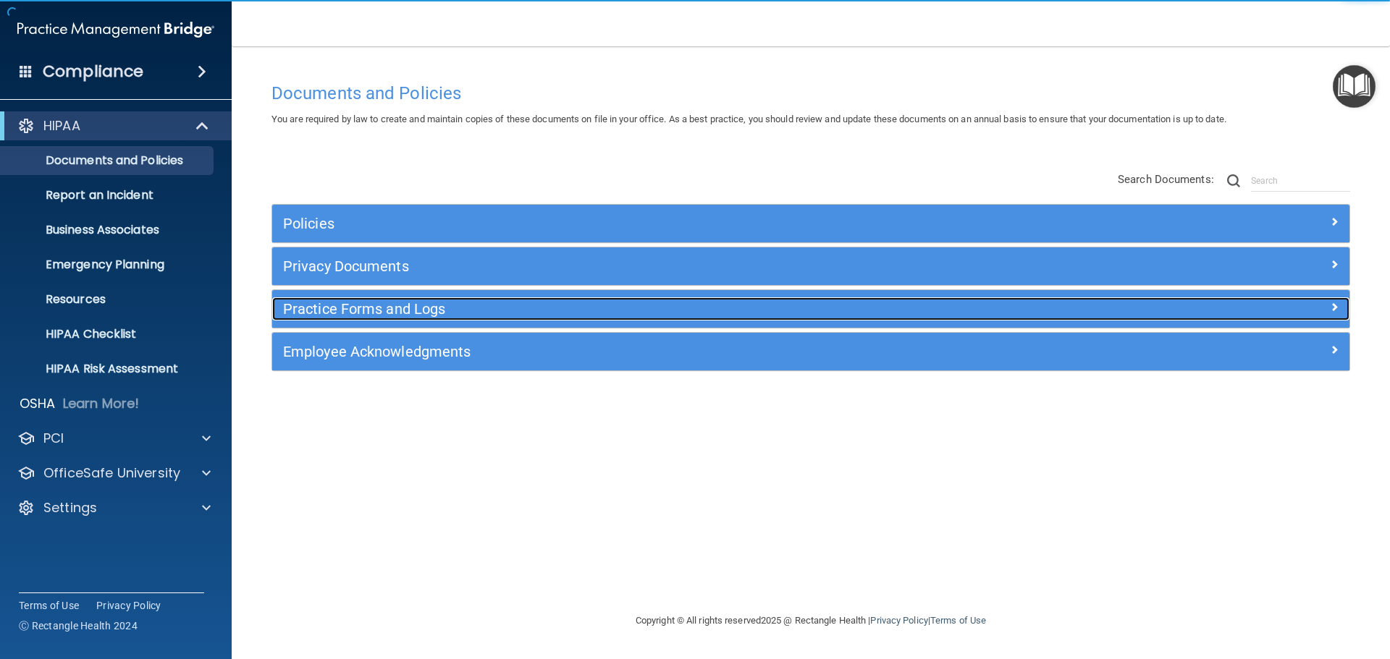
click at [340, 305] on h5 "Practice Forms and Logs" at bounding box center [676, 309] width 786 height 16
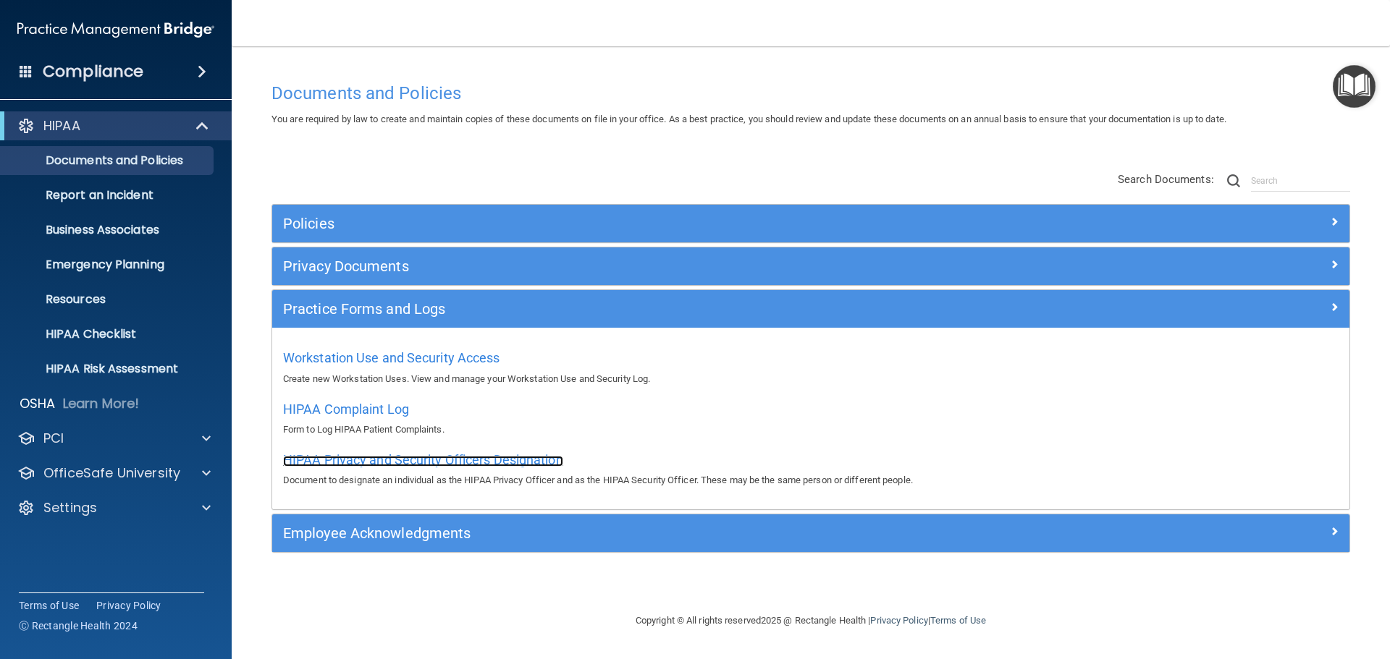
click at [347, 458] on span "HIPAA Privacy and Security Officers Designation" at bounding box center [423, 459] width 280 height 15
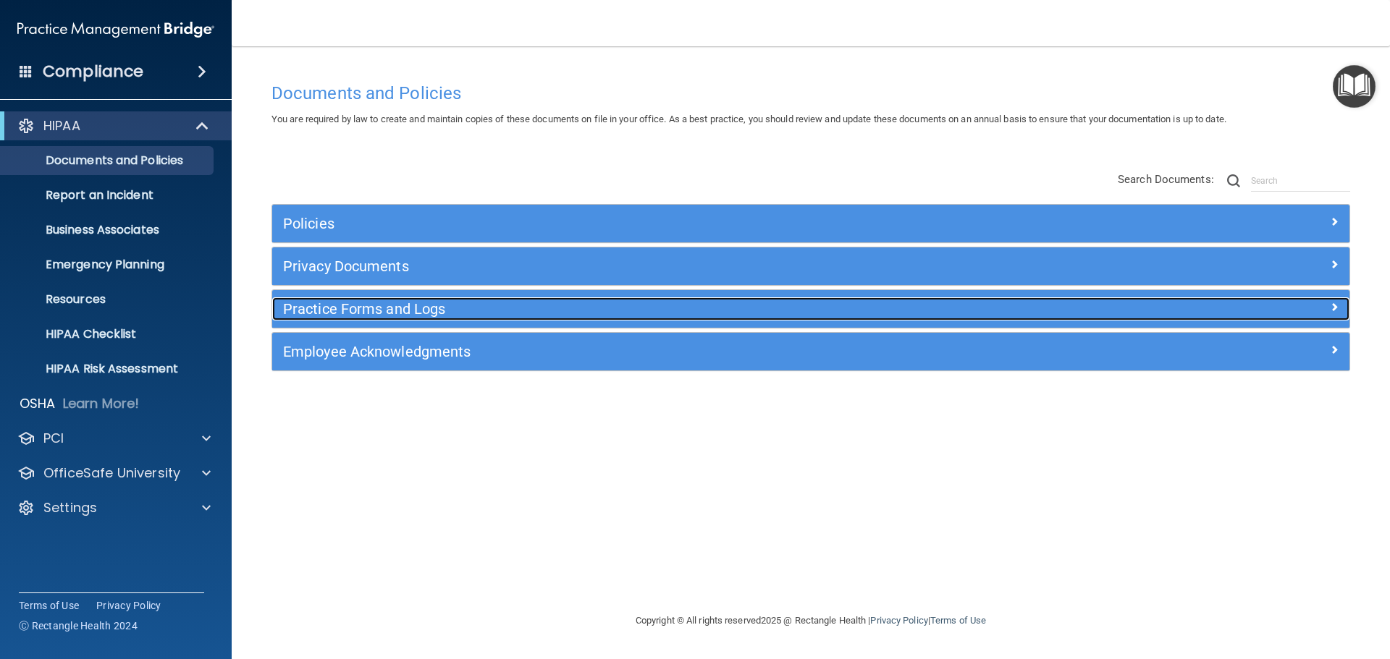
click at [358, 308] on h5 "Practice Forms and Logs" at bounding box center [676, 309] width 786 height 16
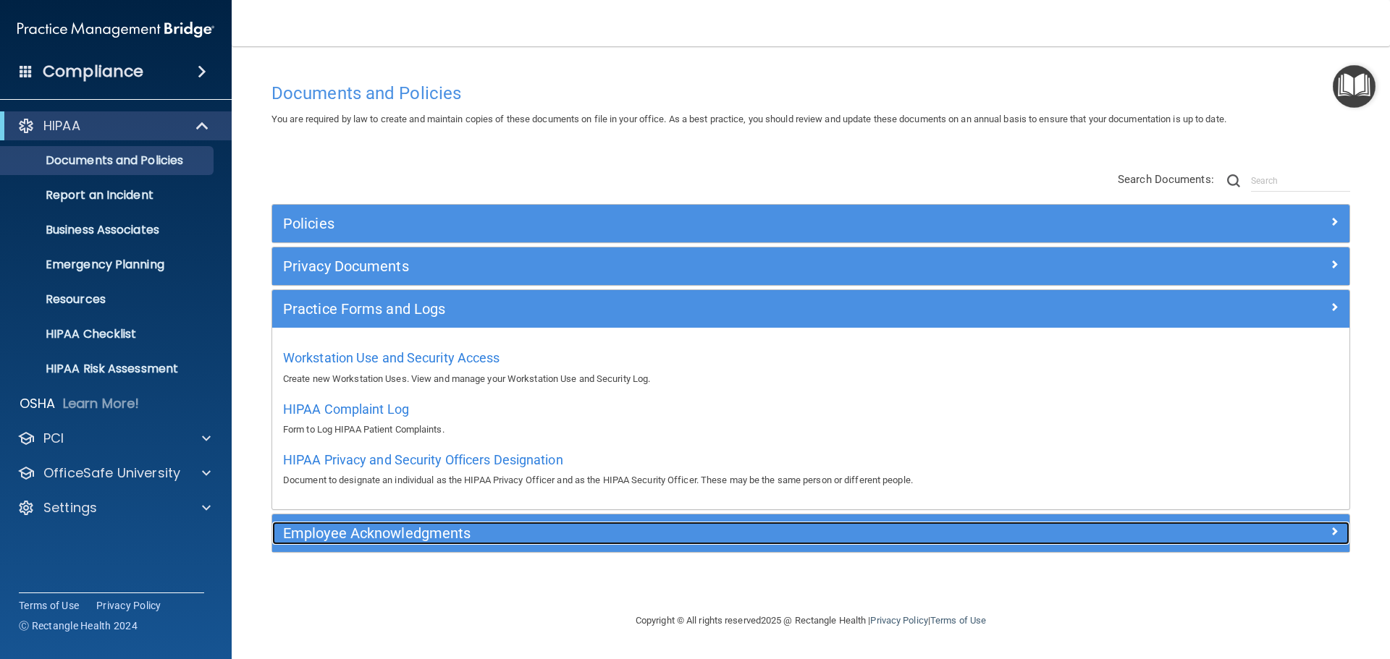
click at [346, 536] on h5 "Employee Acknowledgments" at bounding box center [676, 534] width 786 height 16
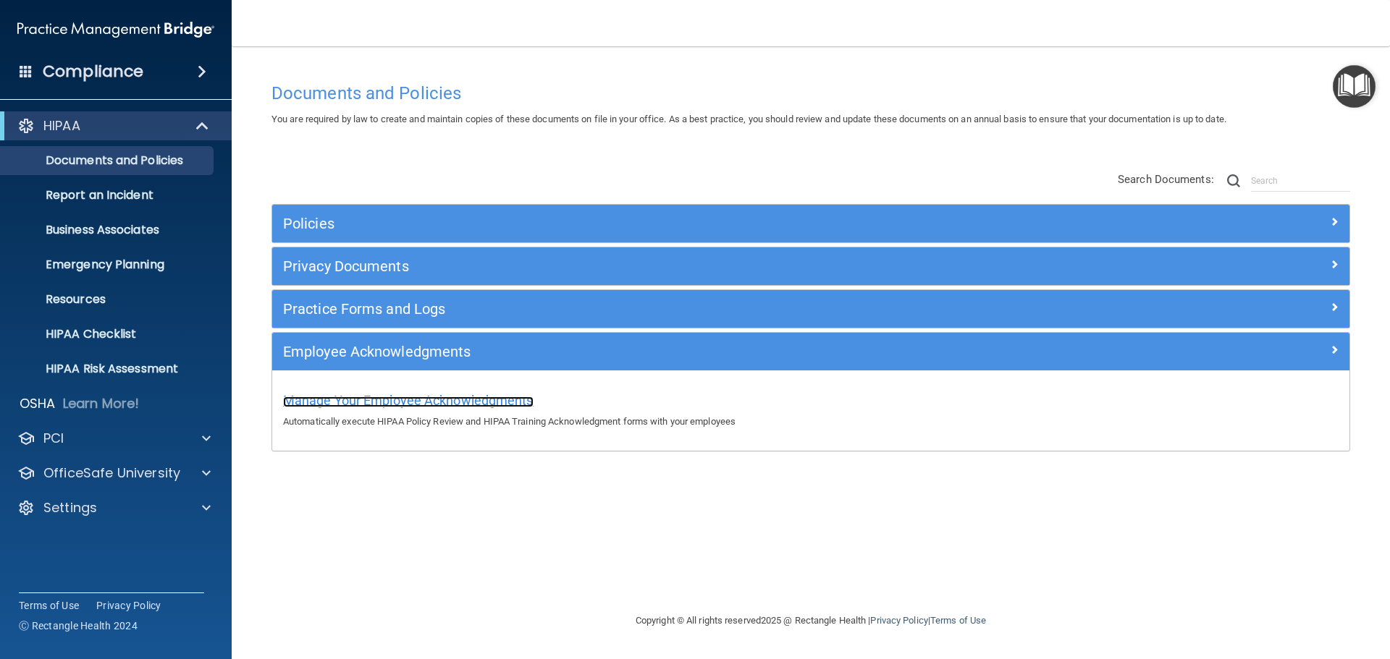
click at [376, 404] on span "Manage Your Employee Acknowledgments" at bounding box center [408, 400] width 250 height 15
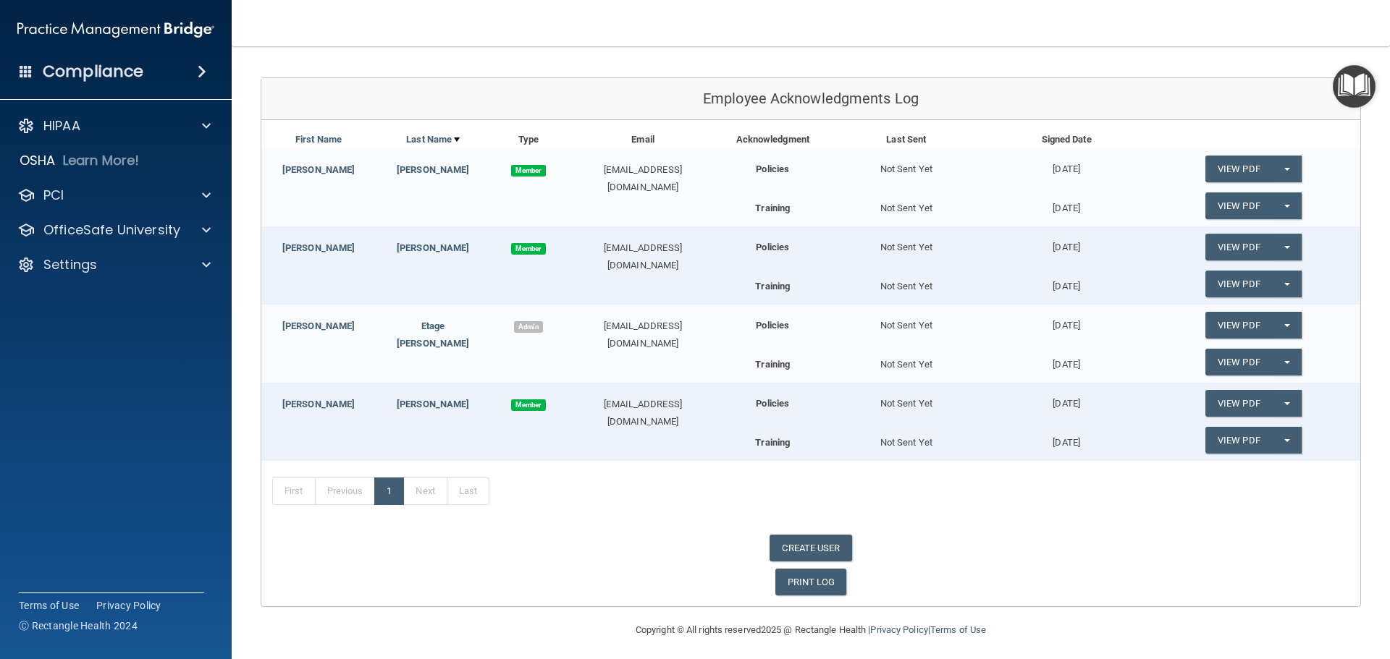
scroll to position [145, 0]
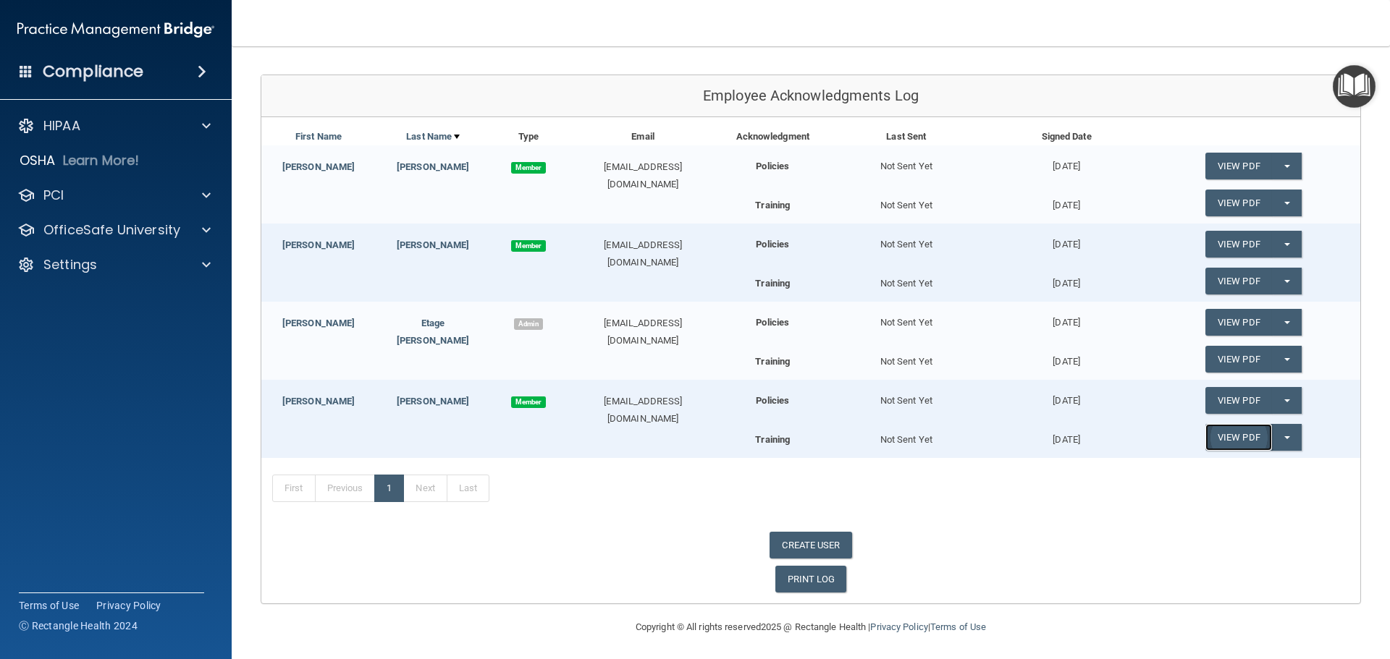
click at [1249, 435] on link "View PDF" at bounding box center [1238, 437] width 67 height 27
click at [806, 579] on link "PRINT LOG" at bounding box center [811, 579] width 72 height 27
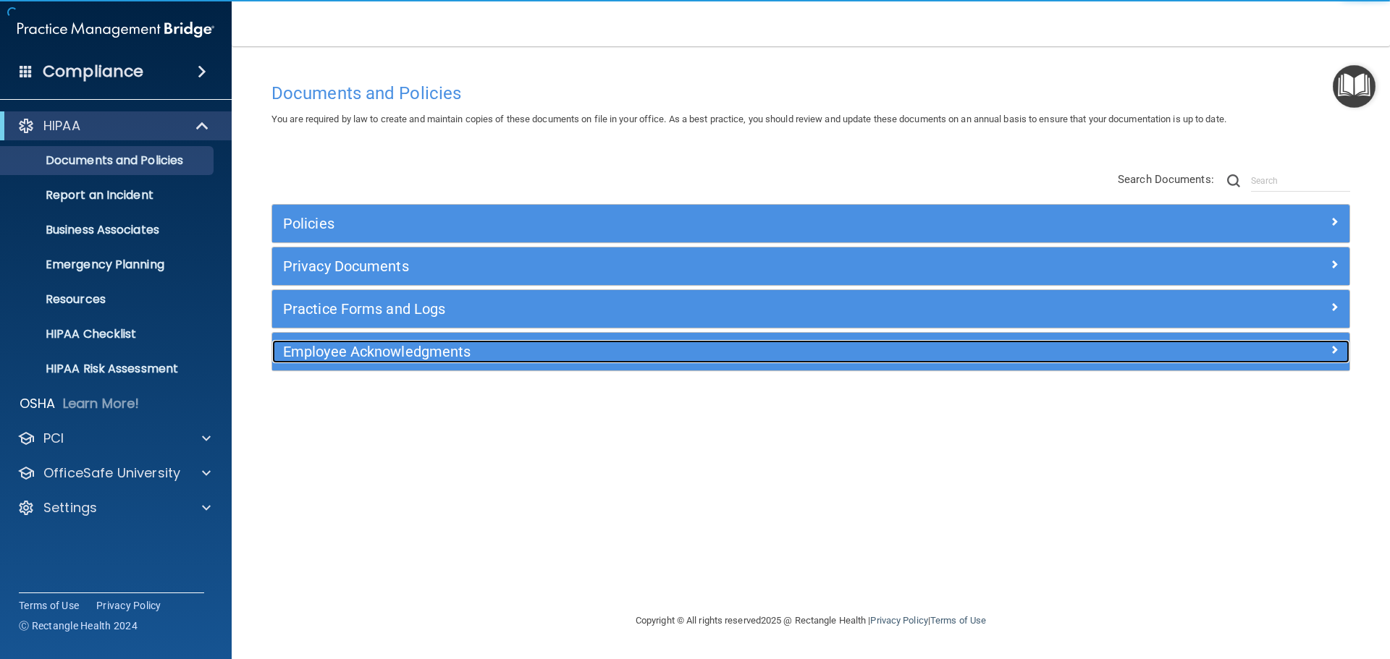
click at [403, 348] on h5 "Employee Acknowledgments" at bounding box center [676, 352] width 786 height 16
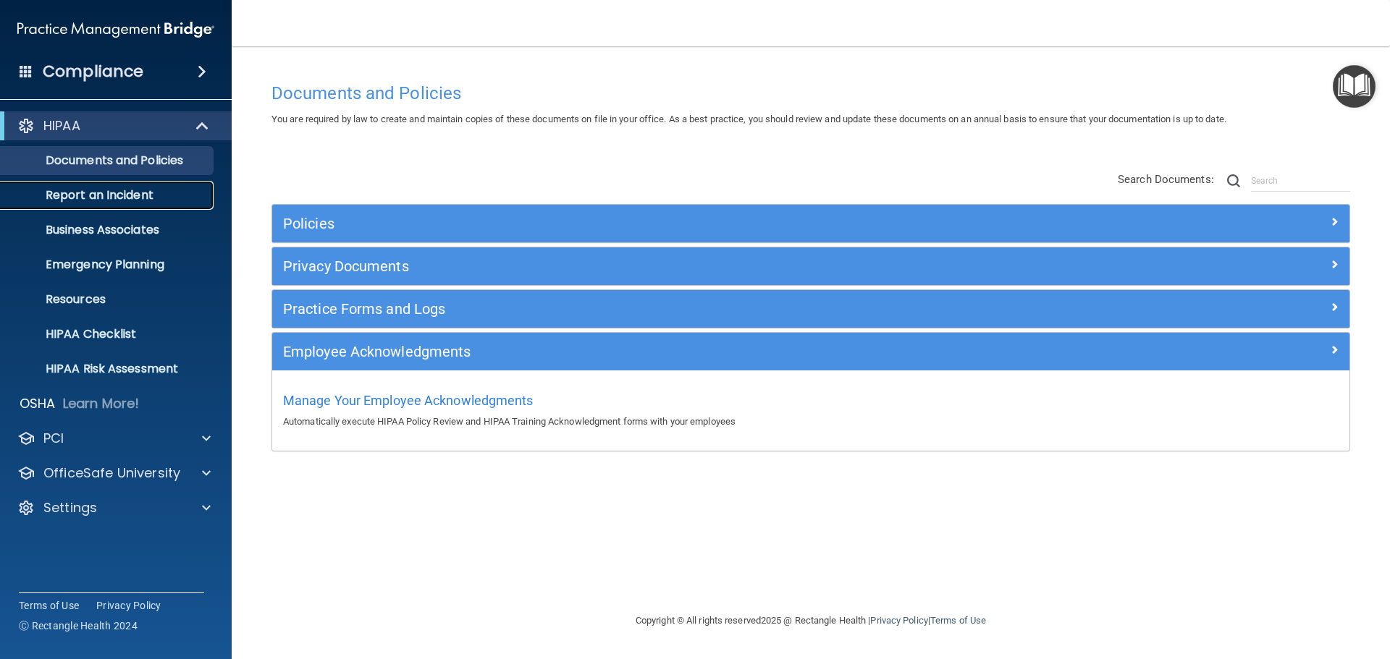
click at [97, 196] on p "Report an Incident" at bounding box center [108, 195] width 198 height 14
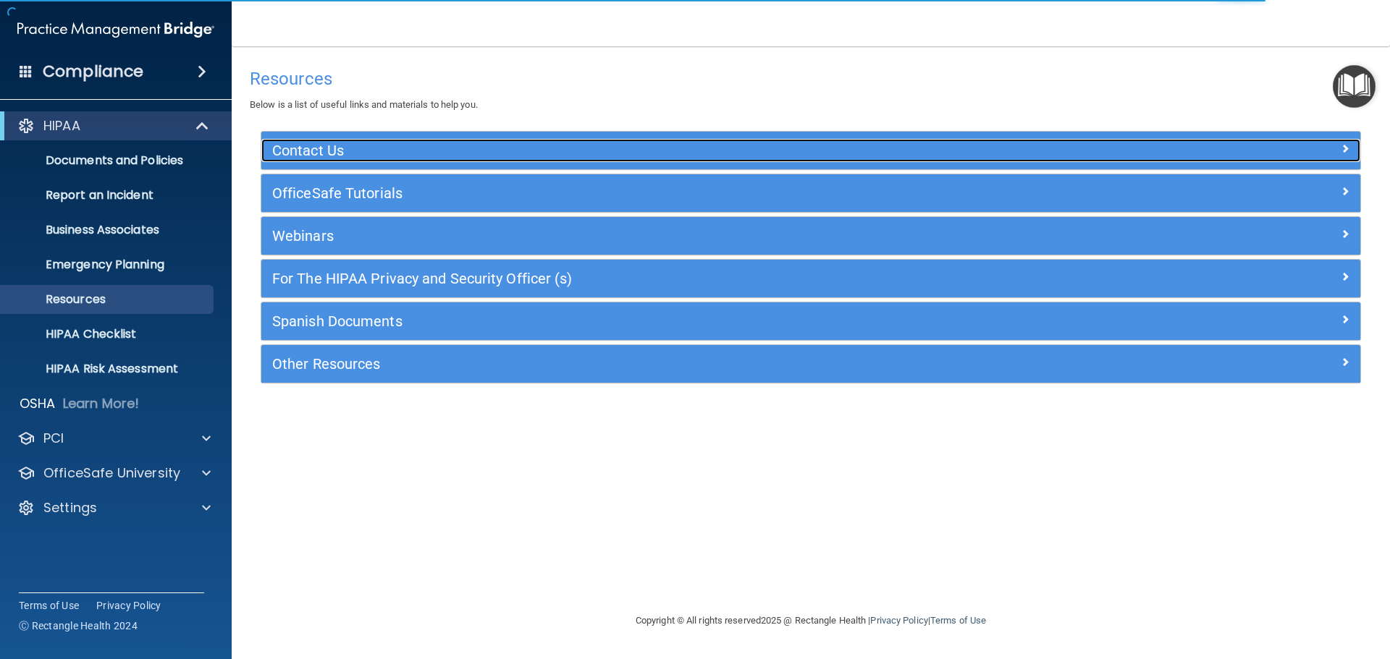
click at [337, 148] on h5 "Contact Us" at bounding box center [673, 151] width 803 height 16
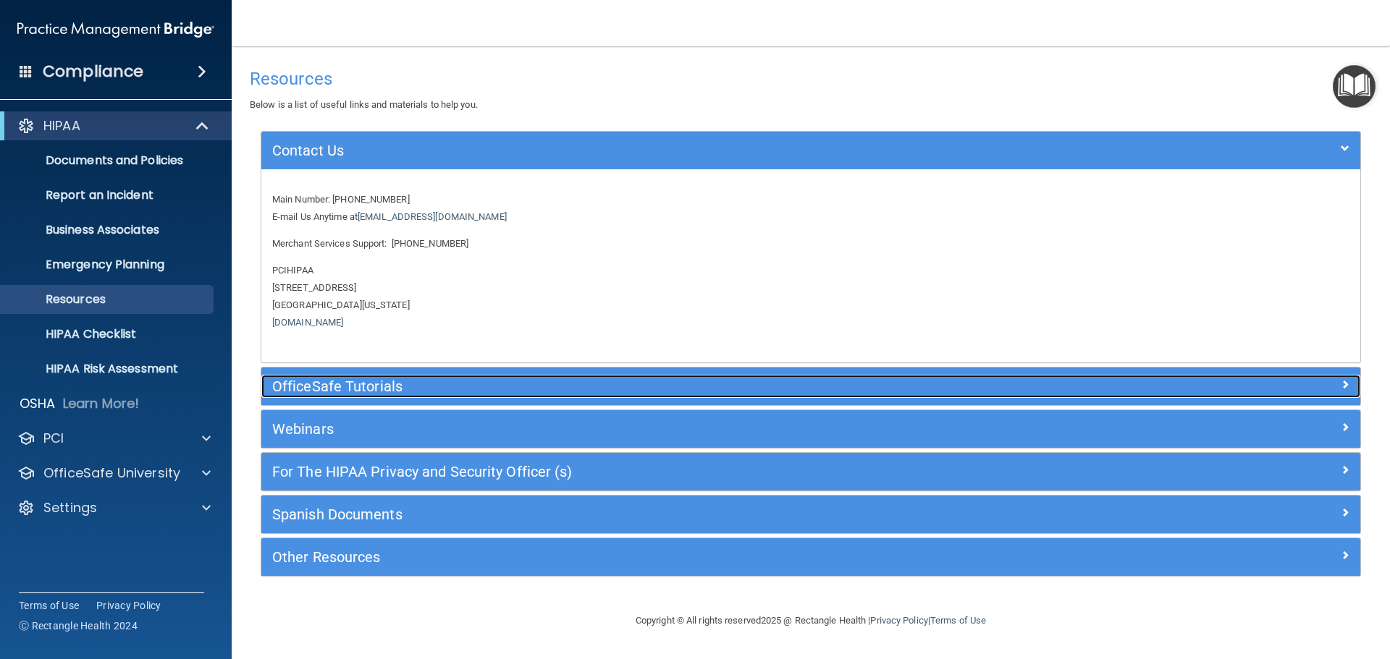
click at [359, 384] on h5 "OfficeSafe Tutorials" at bounding box center [673, 387] width 803 height 16
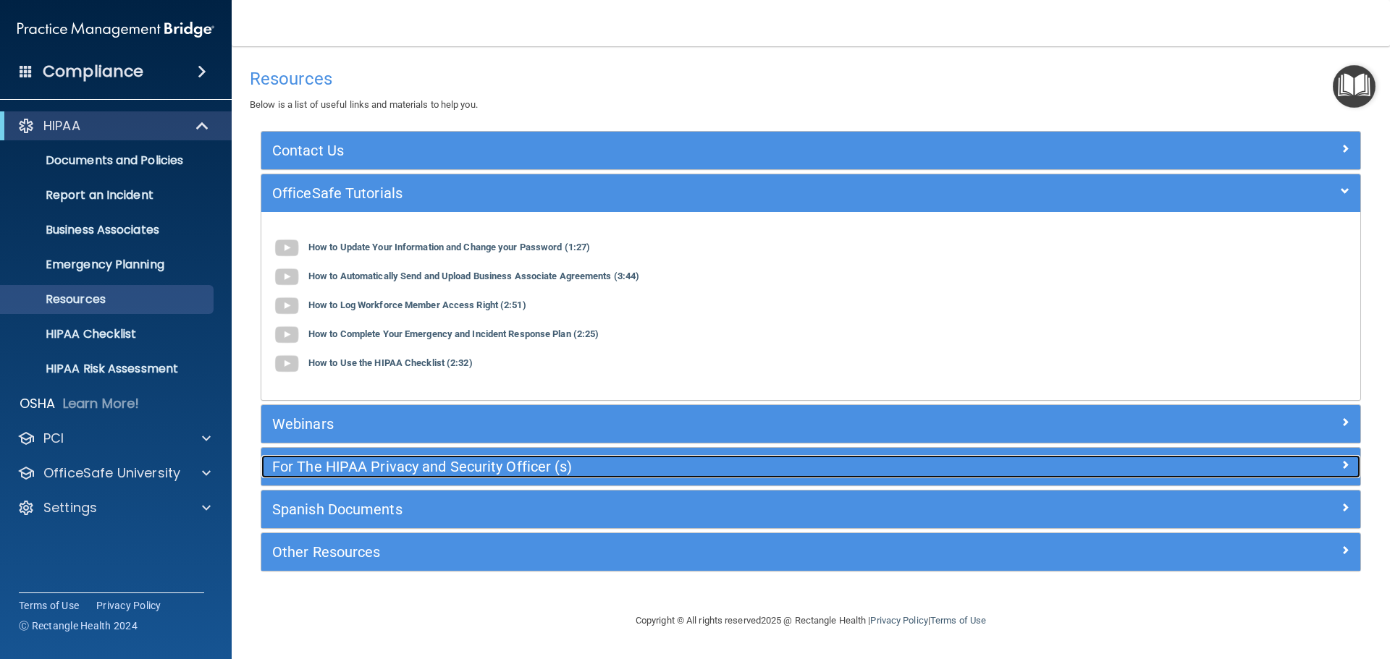
click at [324, 471] on h5 "For The HIPAA Privacy and Security Officer (s)" at bounding box center [673, 467] width 803 height 16
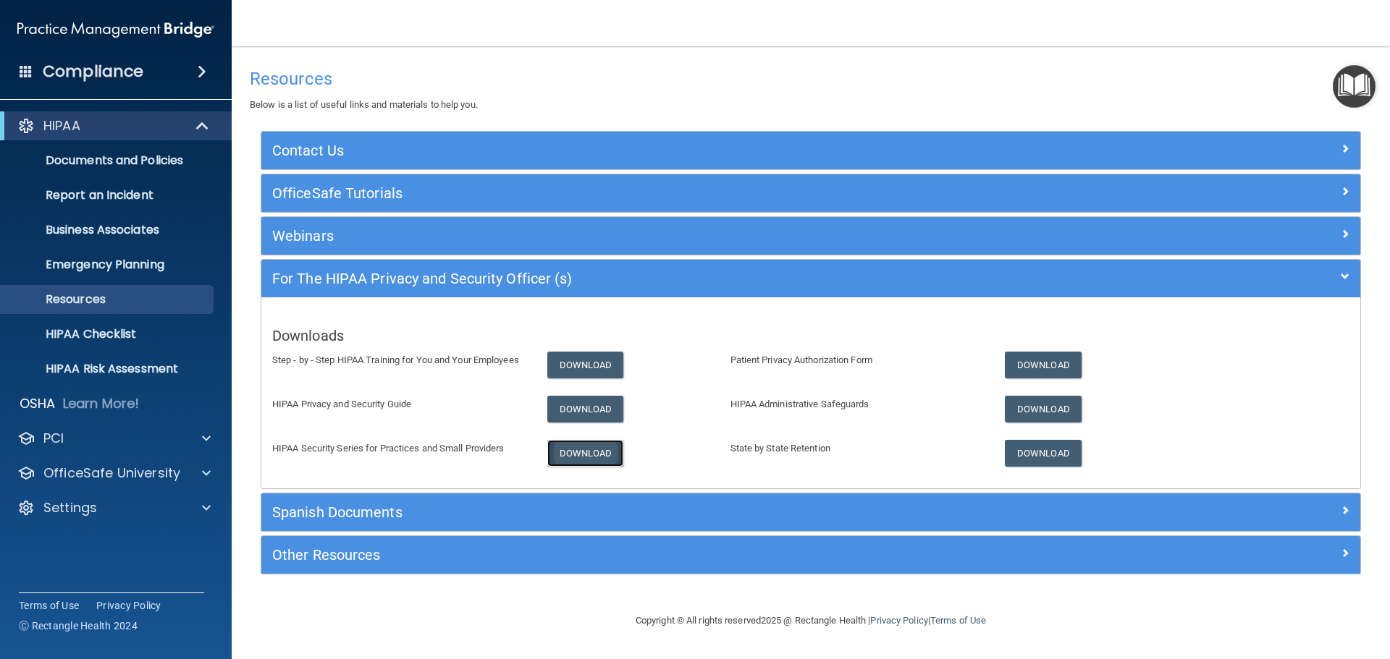
click at [572, 450] on link "Download" at bounding box center [585, 453] width 77 height 27
click at [1063, 361] on link "Download" at bounding box center [1043, 365] width 77 height 27
click at [1056, 416] on link "Download" at bounding box center [1043, 409] width 77 height 27
click at [1045, 455] on link "Download" at bounding box center [1043, 453] width 77 height 27
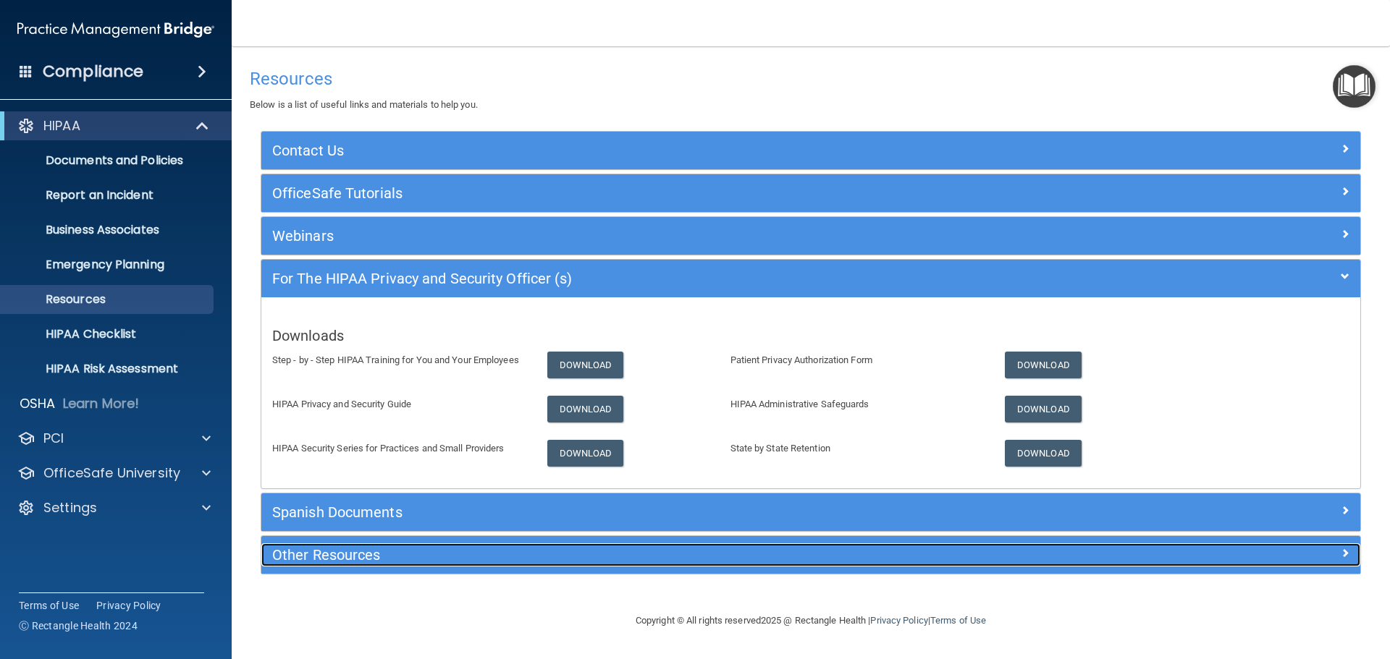
click at [350, 555] on h5 "Other Resources" at bounding box center [673, 555] width 803 height 16
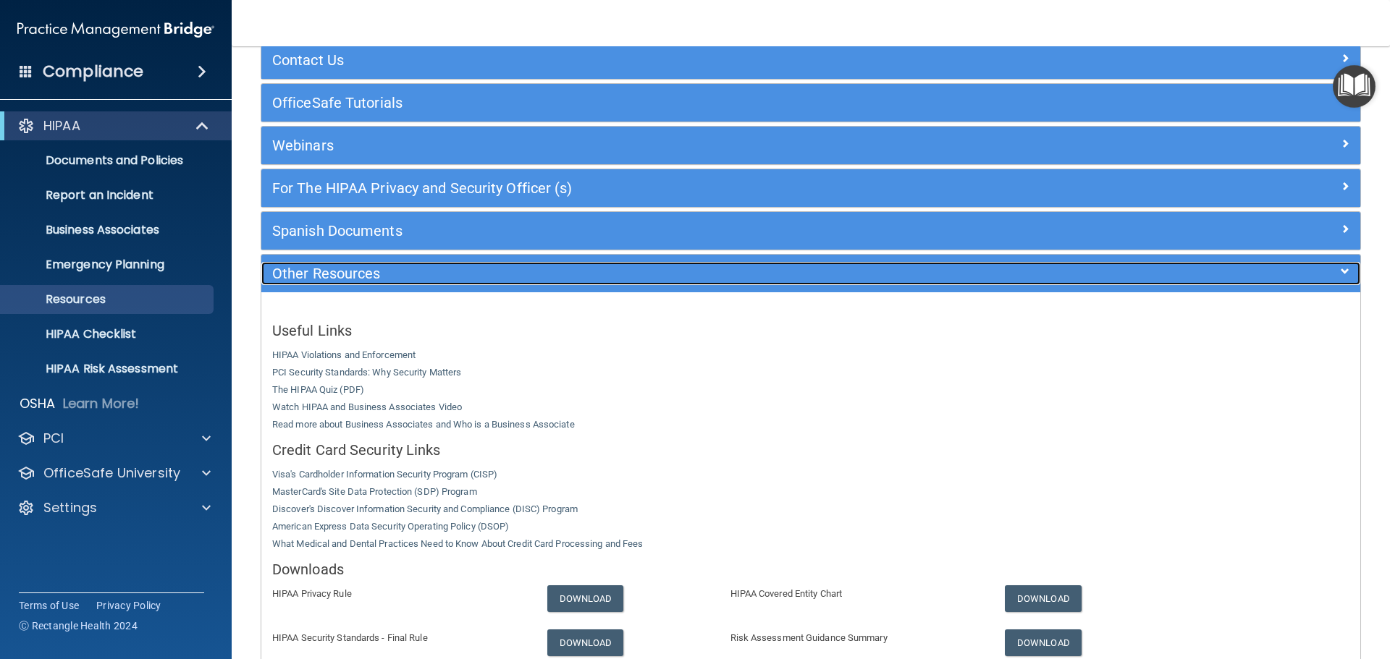
scroll to position [217, 0]
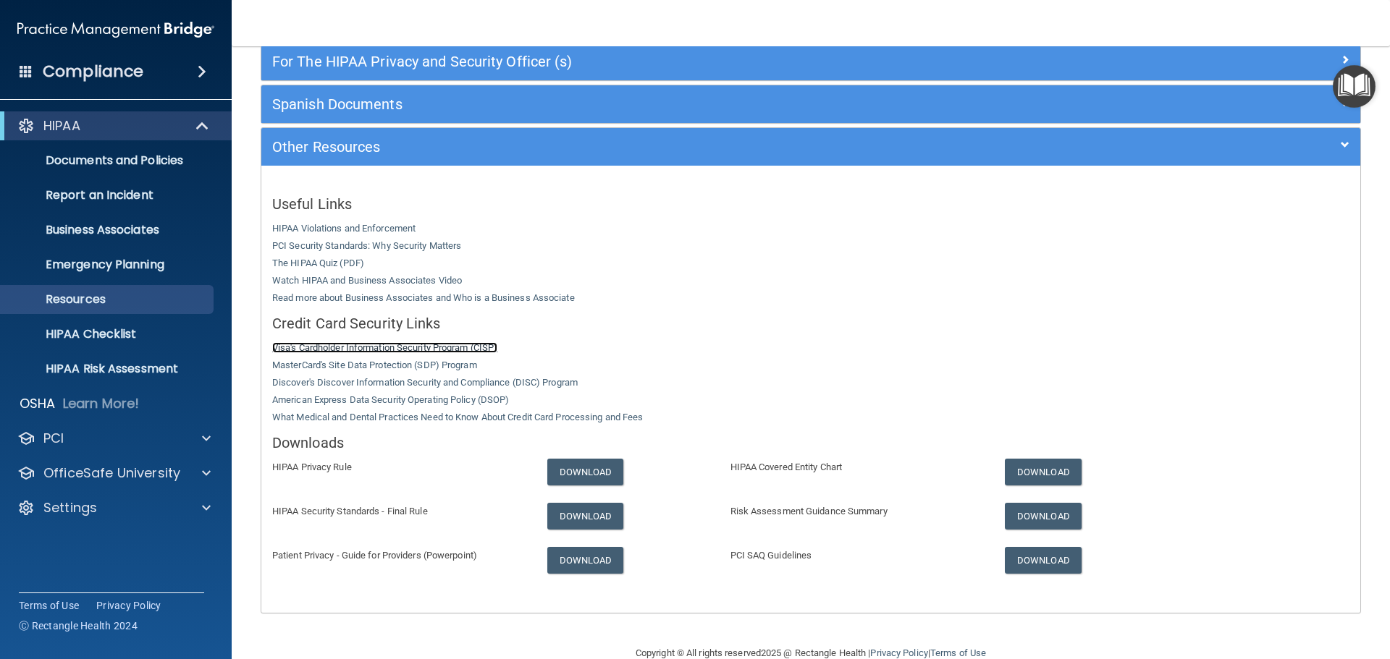
click at [377, 349] on link "Visa's Cardholder Information Security Program (CISP)" at bounding box center [384, 347] width 225 height 11
click at [570, 472] on link "Download" at bounding box center [585, 472] width 77 height 27
click at [1043, 513] on link "Download" at bounding box center [1043, 516] width 77 height 27
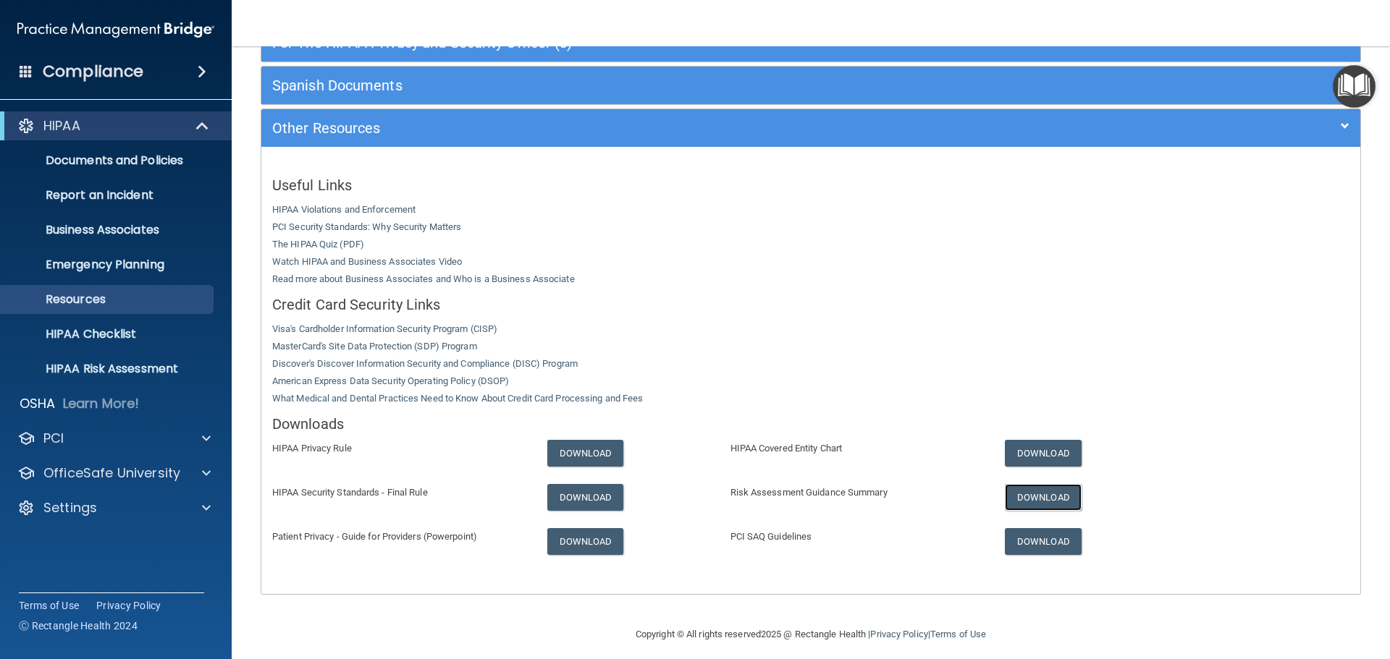
scroll to position [246, 0]
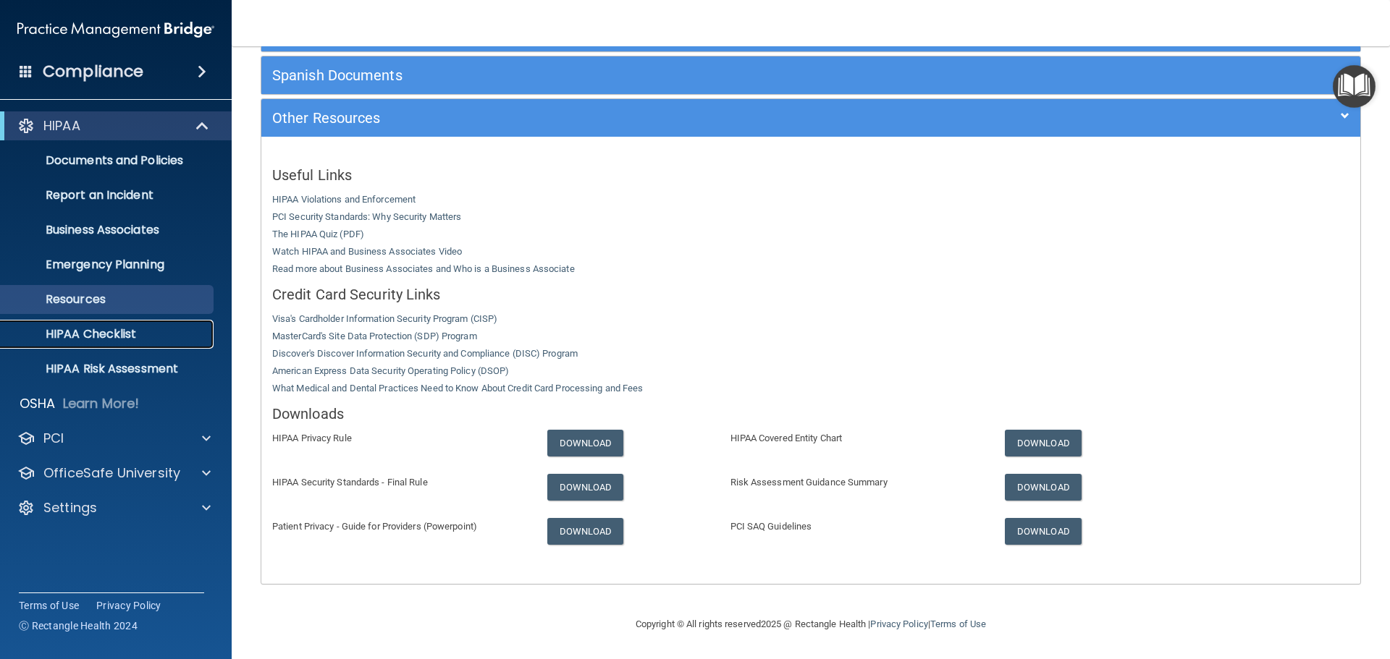
click at [119, 332] on p "HIPAA Checklist" at bounding box center [108, 334] width 198 height 14
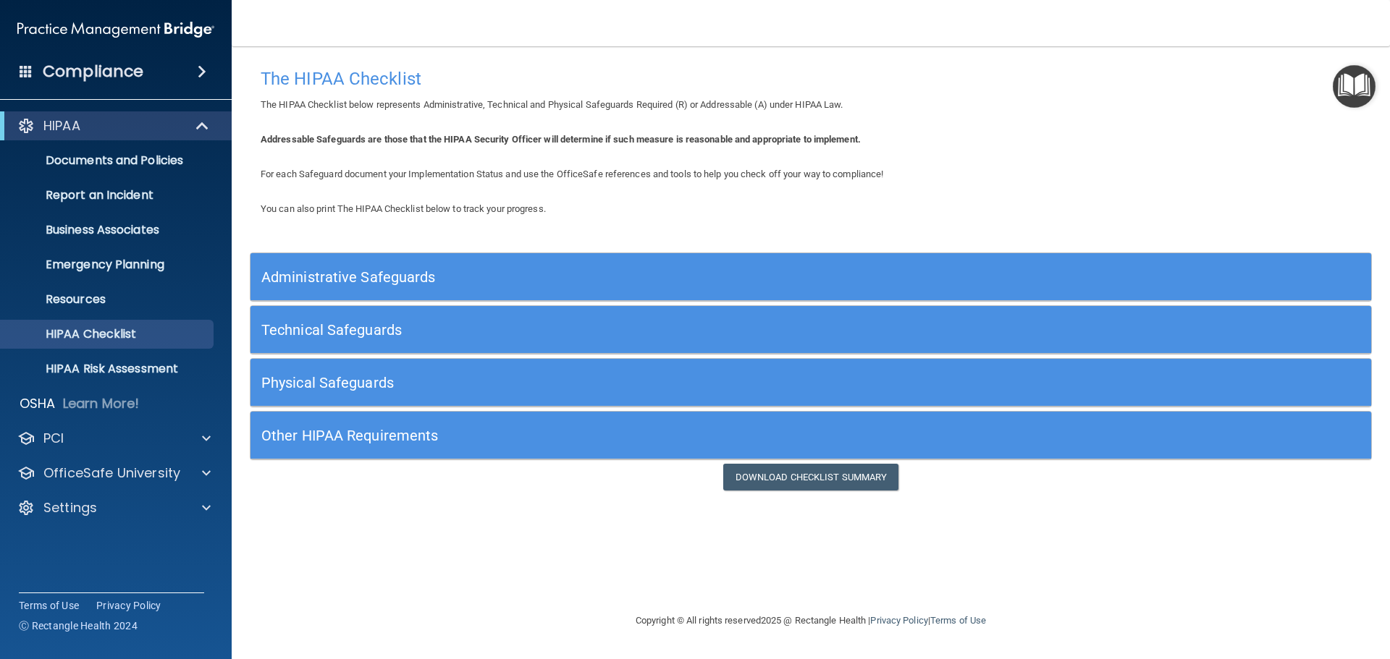
click at [337, 277] on h5 "Administrative Safeguards" at bounding box center [670, 277] width 819 height 16
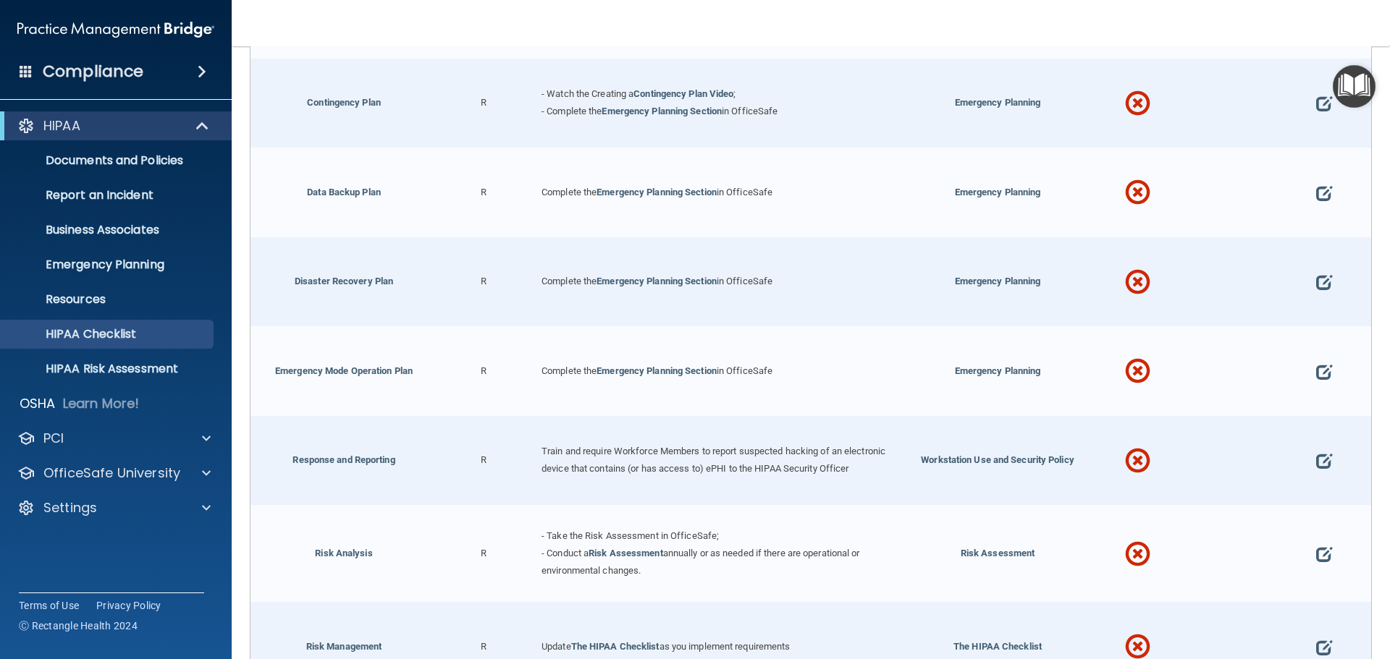
scroll to position [579, 0]
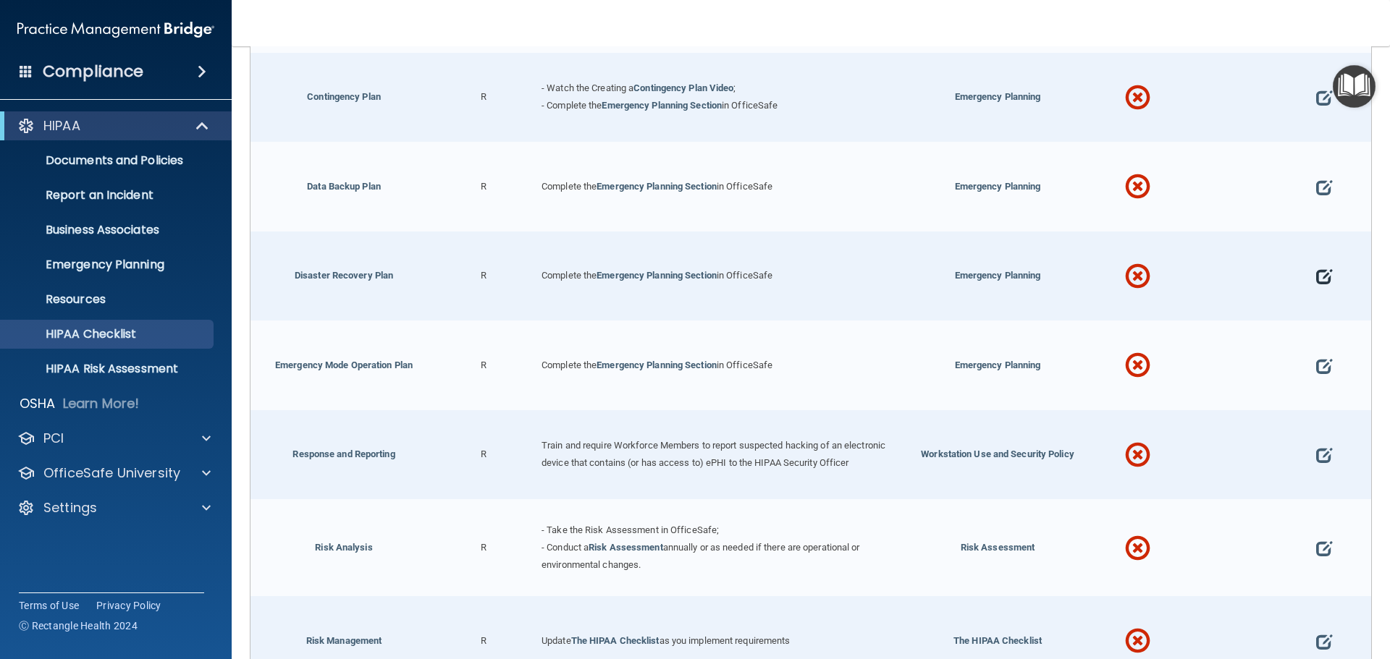
click at [1316, 282] on span at bounding box center [1324, 277] width 16 height 45
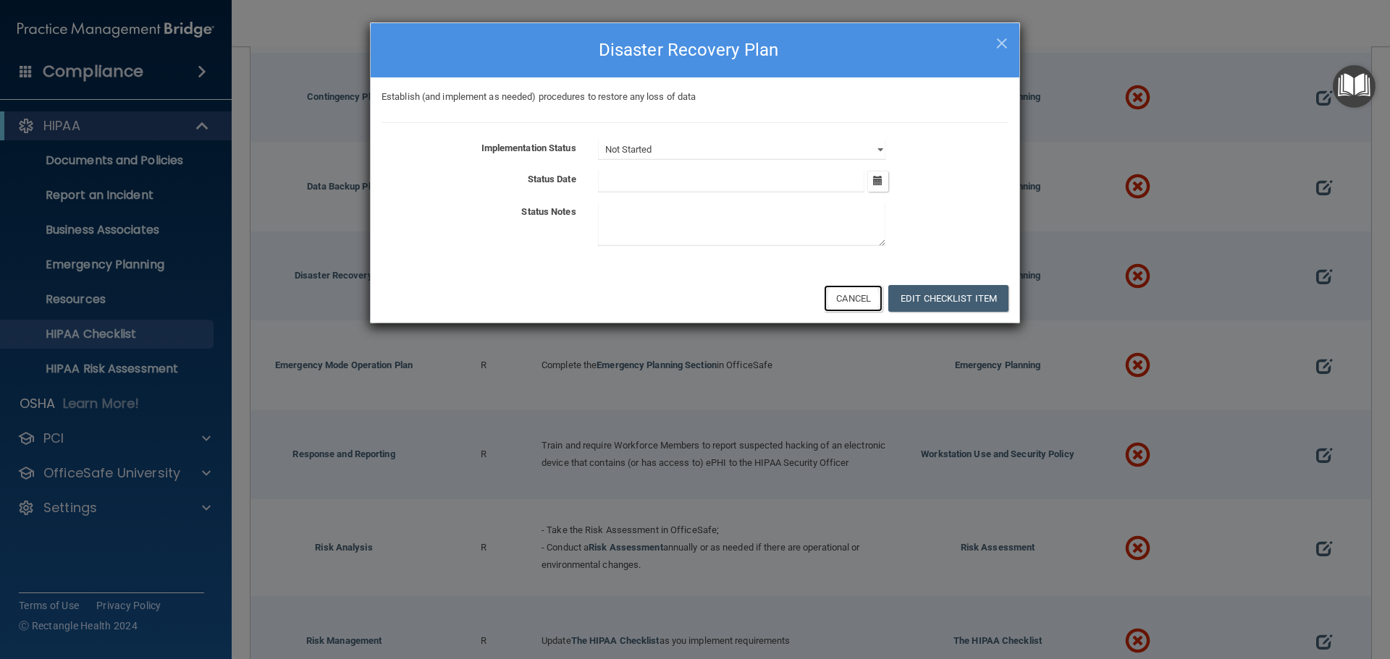
click at [846, 303] on button "Cancel" at bounding box center [853, 298] width 59 height 27
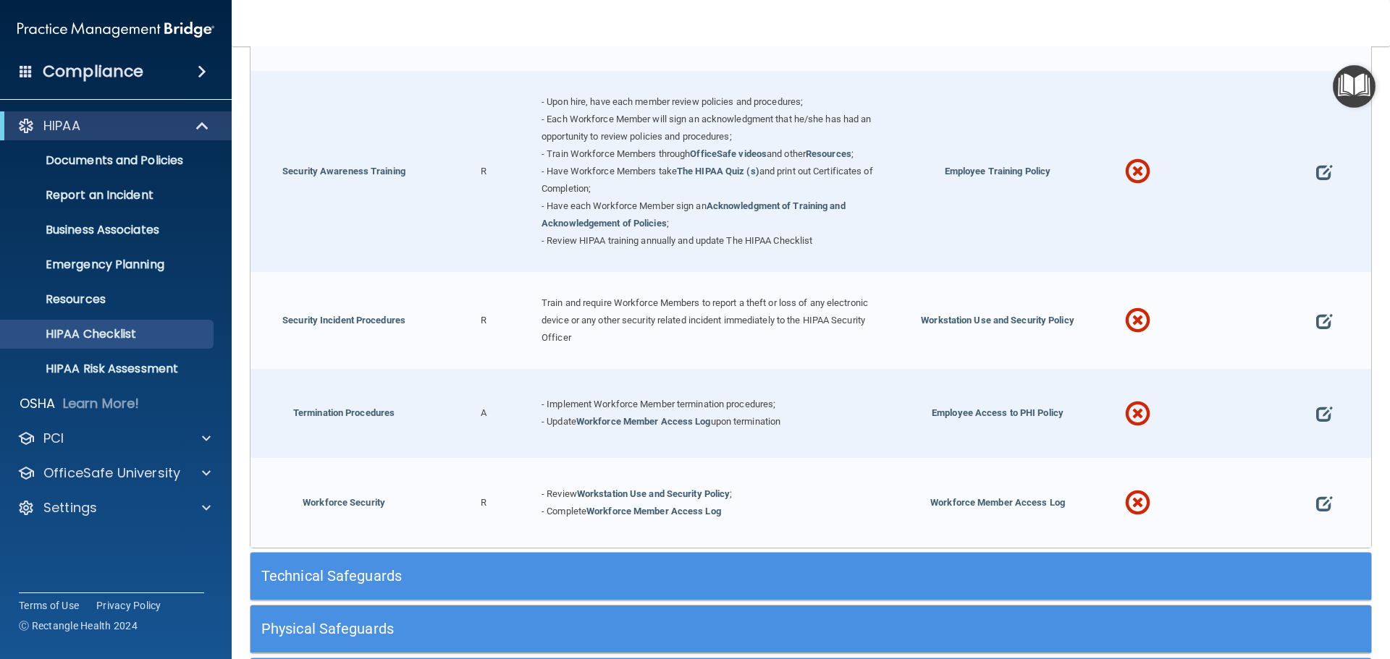
scroll to position [1424, 0]
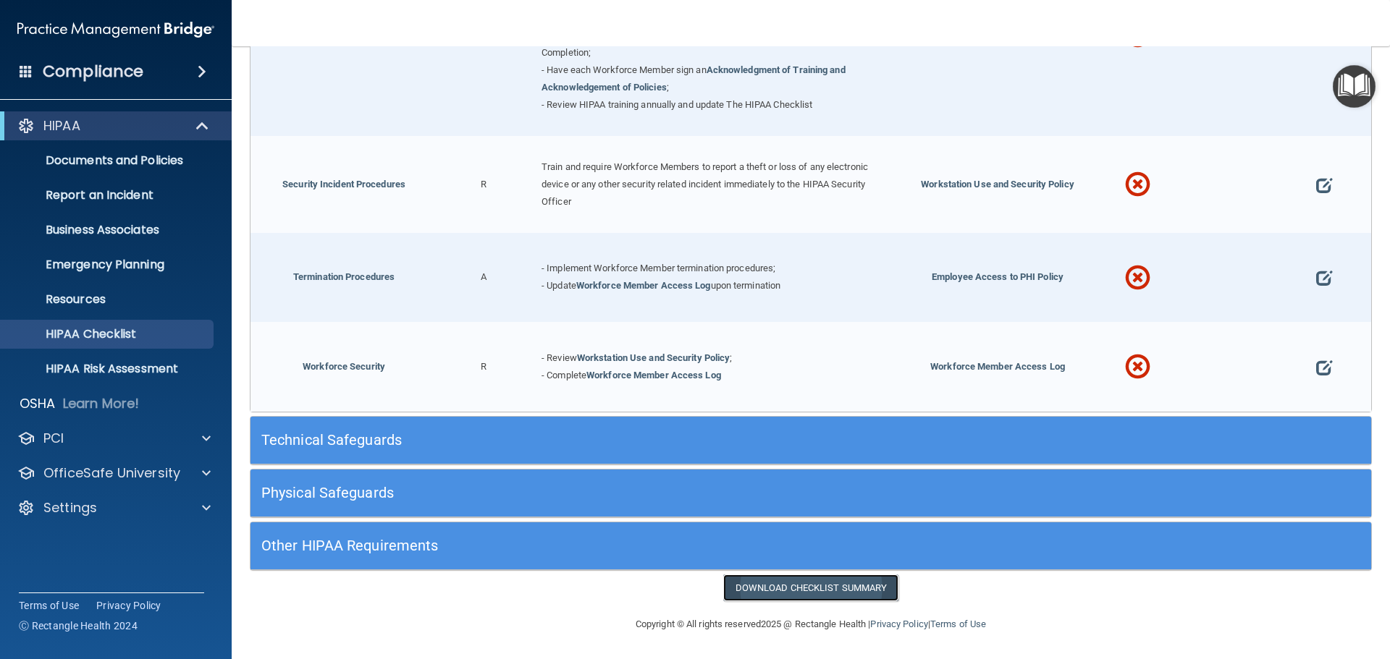
click at [788, 586] on link "Download Checklist Summary" at bounding box center [811, 588] width 176 height 27
click at [376, 439] on h5 "Technical Safeguards" at bounding box center [670, 440] width 819 height 16
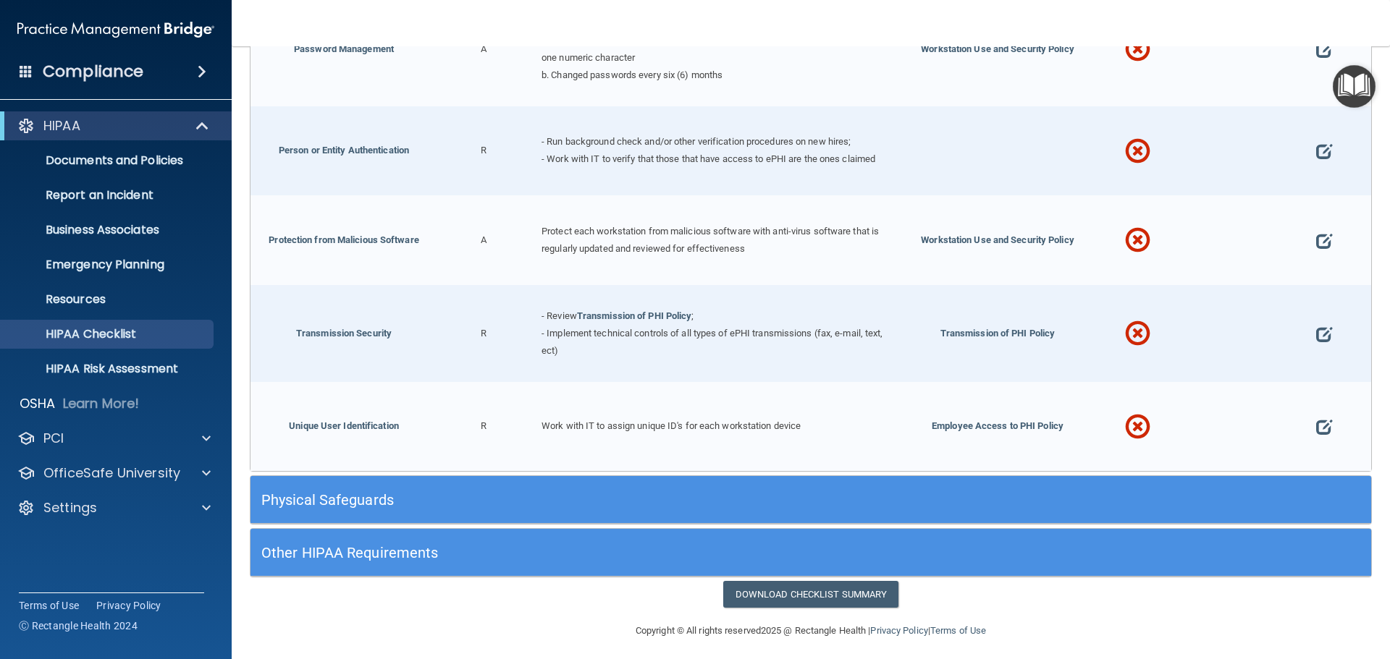
scroll to position [2678, 0]
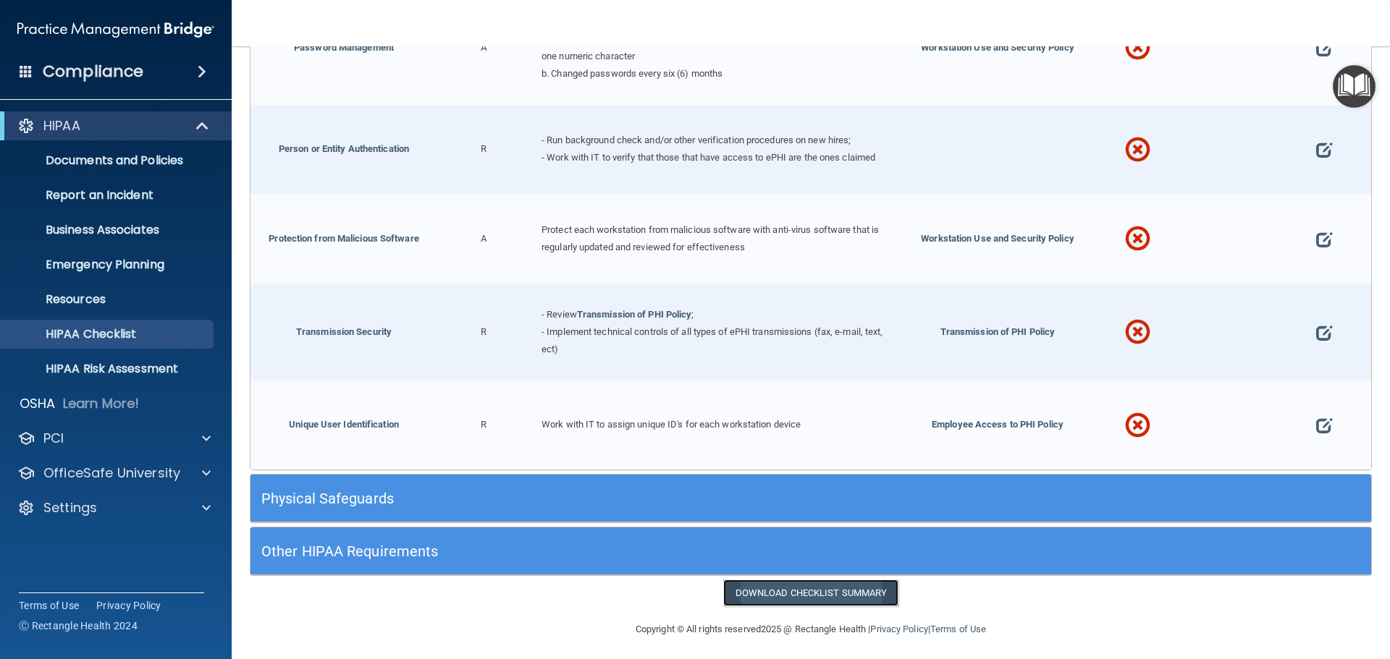
click at [783, 583] on link "Download Checklist Summary" at bounding box center [811, 593] width 176 height 27
click at [369, 497] on h5 "Physical Safeguards" at bounding box center [670, 499] width 819 height 16
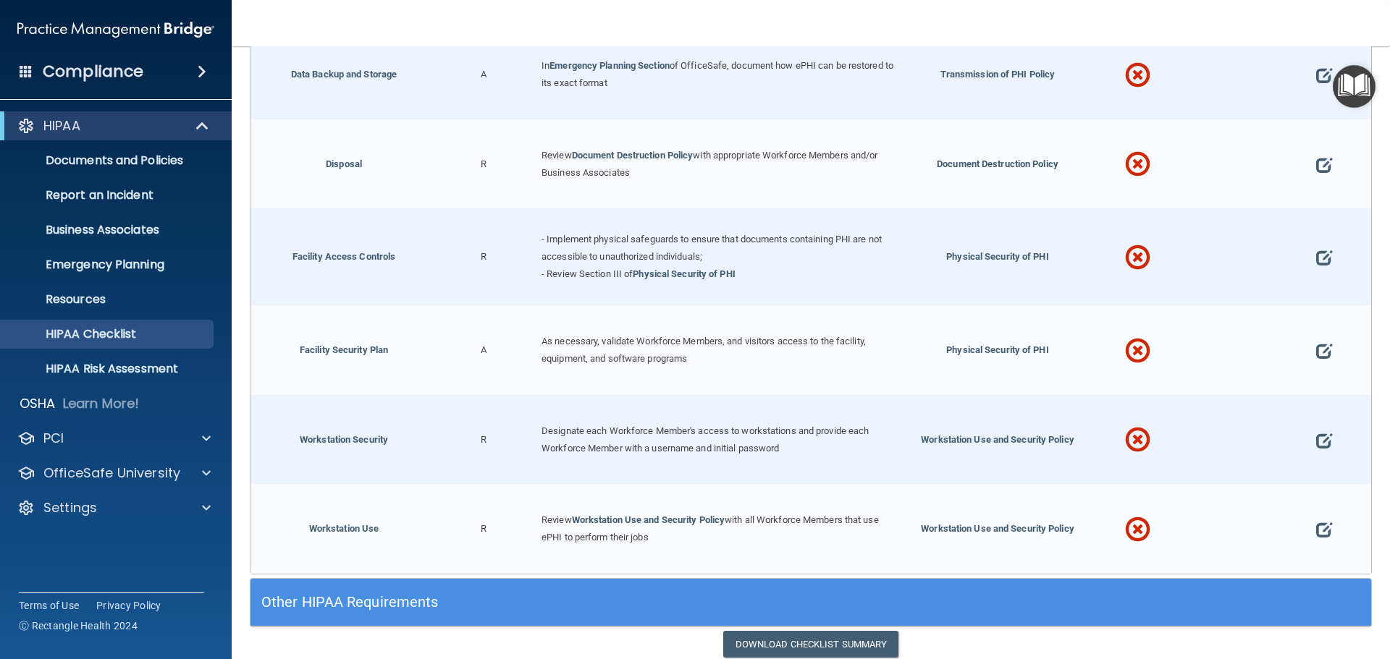
scroll to position [3368, 0]
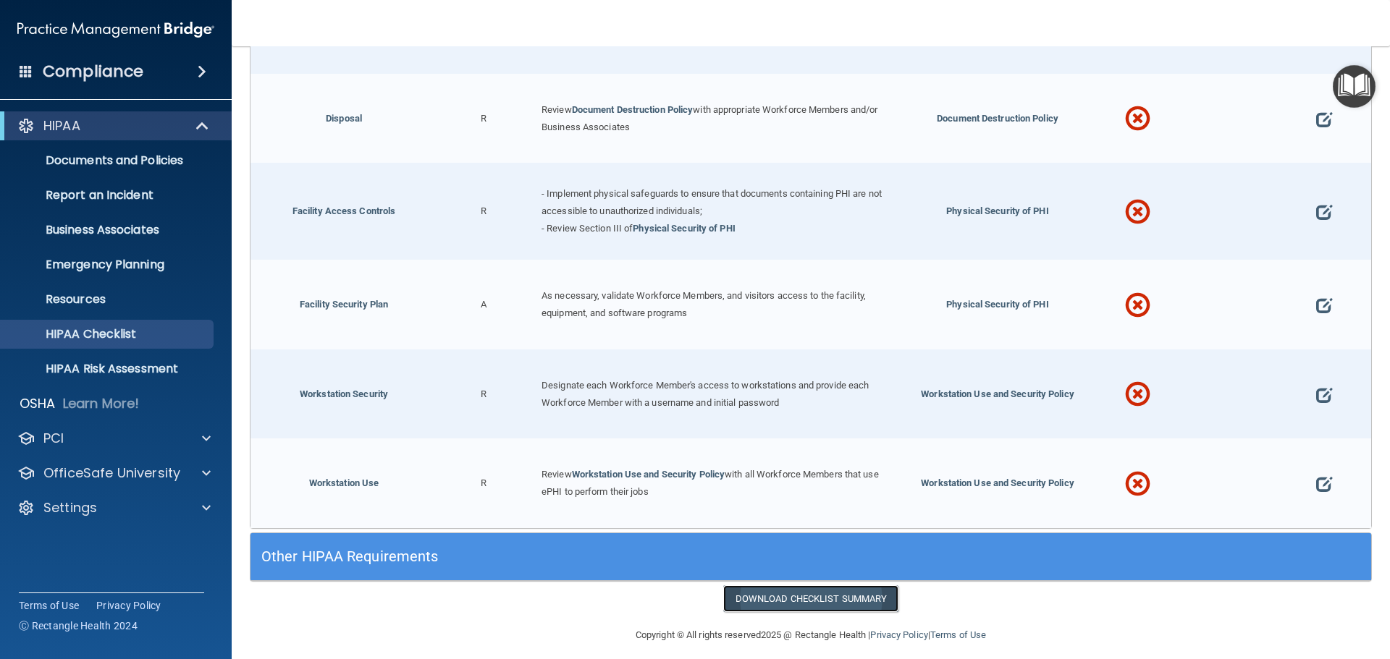
click at [780, 586] on link "Download Checklist Summary" at bounding box center [811, 599] width 176 height 27
click at [380, 549] on h5 "Other HIPAA Requirements" at bounding box center [670, 557] width 819 height 16
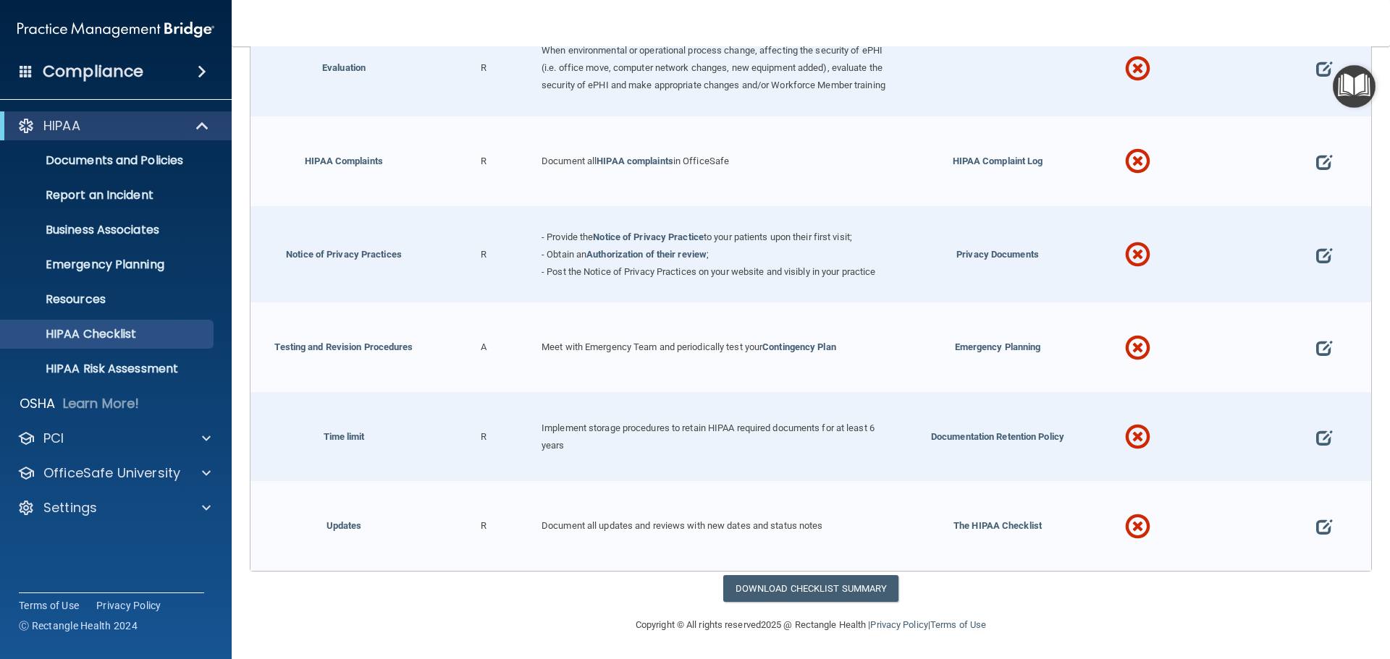
scroll to position [4261, 0]
click at [783, 580] on link "Download Checklist Summary" at bounding box center [811, 588] width 176 height 27
click at [112, 356] on link "HIPAA Risk Assessment" at bounding box center [100, 369] width 228 height 29
